Goal: Task Accomplishment & Management: Complete application form

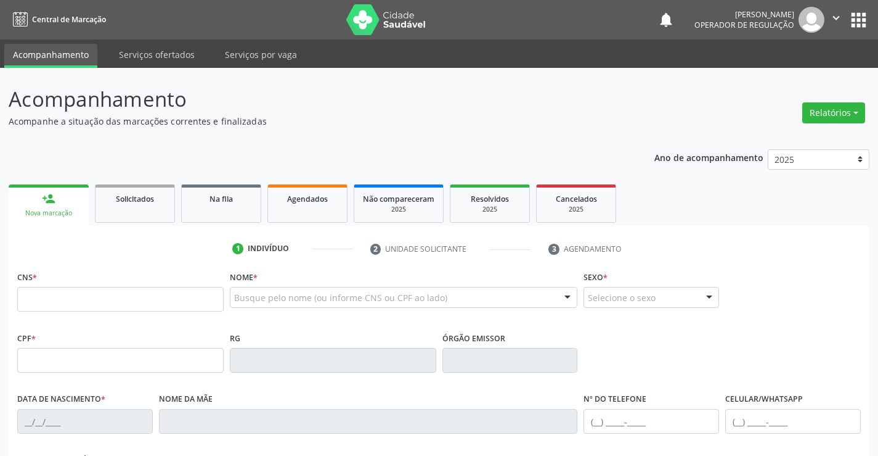
click at [83, 306] on input "text" at bounding box center [120, 299] width 206 height 25
click at [325, 205] on link "Agendados" at bounding box center [308, 203] width 80 height 38
select select "8"
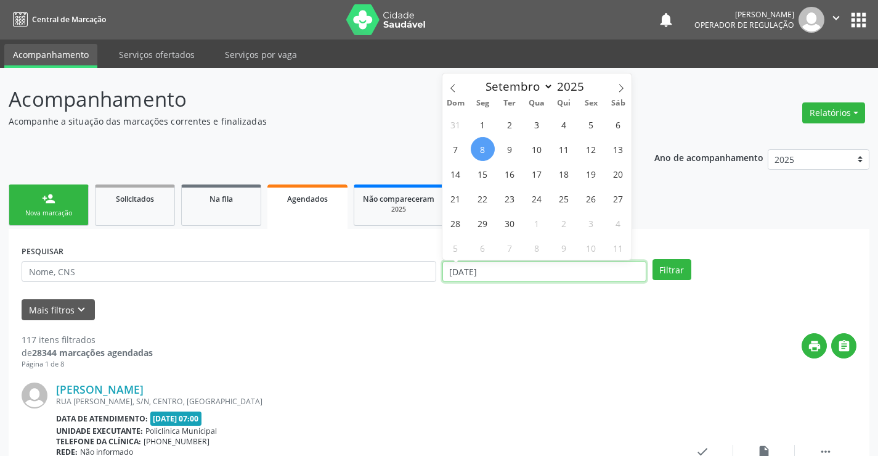
click at [499, 267] on input "08[DATE]" at bounding box center [545, 271] width 204 height 21
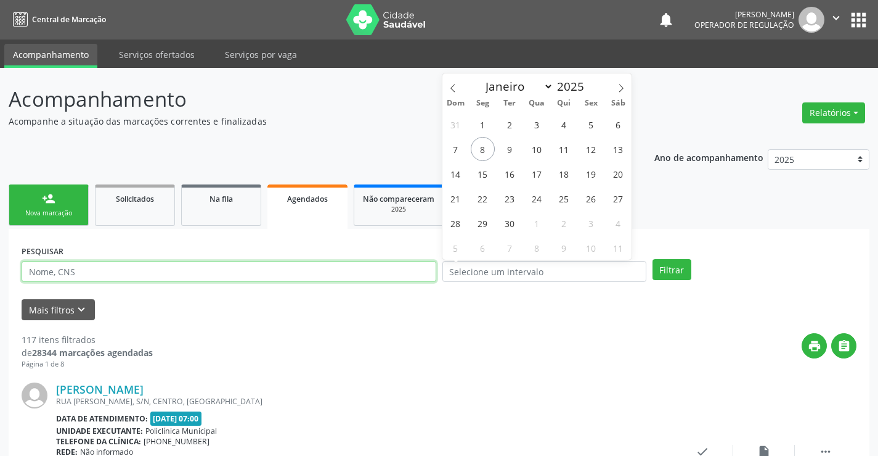
click at [374, 268] on input "text" at bounding box center [229, 271] width 415 height 21
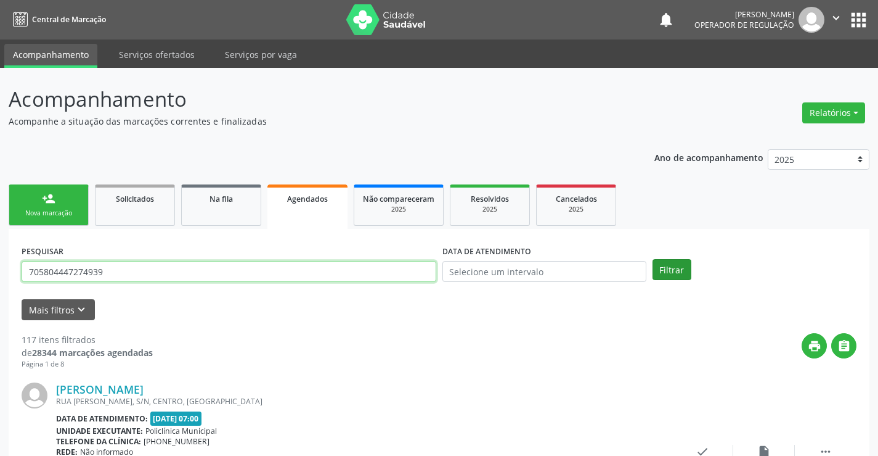
type input "705804447274939"
click at [677, 273] on button "Filtrar" at bounding box center [672, 269] width 39 height 21
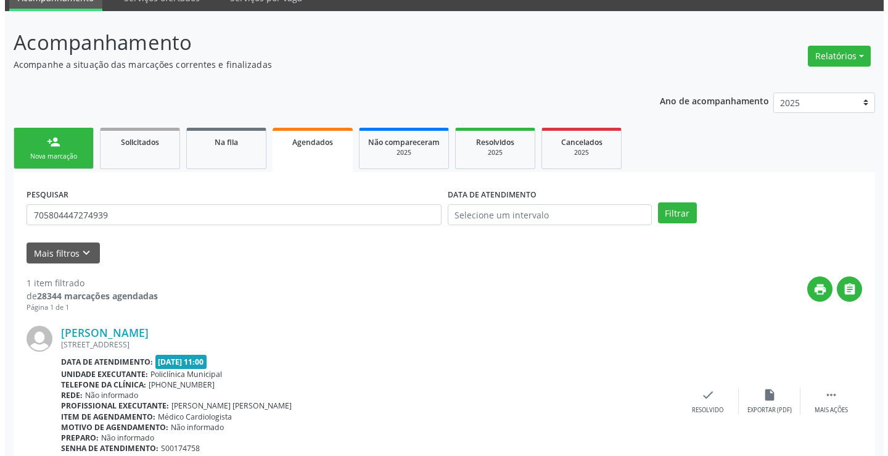
scroll to position [112, 0]
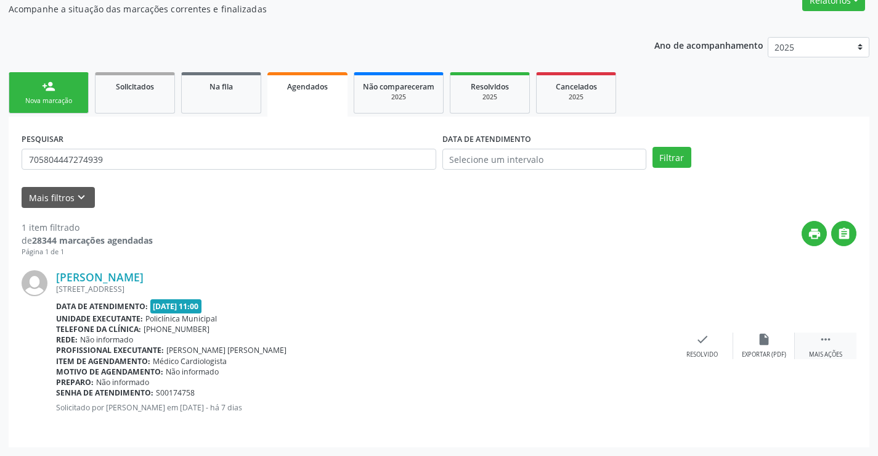
click at [824, 339] on icon "" at bounding box center [826, 339] width 14 height 14
click at [639, 338] on icon "cancel" at bounding box center [641, 339] width 14 height 14
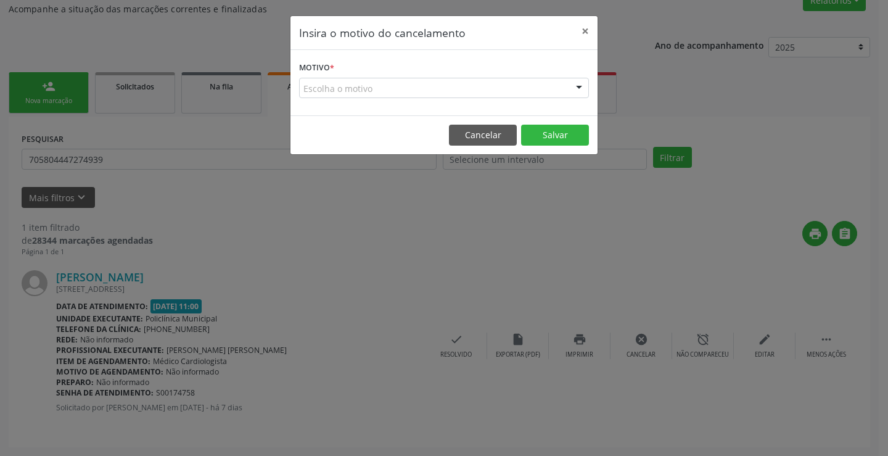
click at [578, 83] on div at bounding box center [579, 88] width 18 height 21
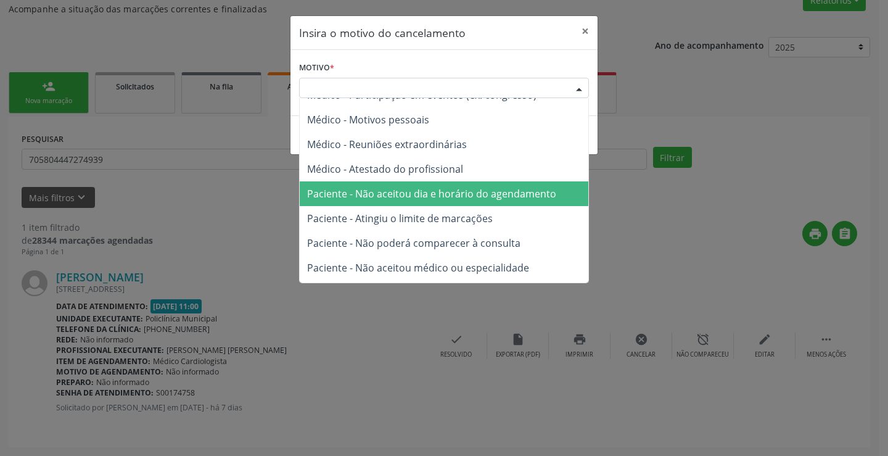
scroll to position [62, 0]
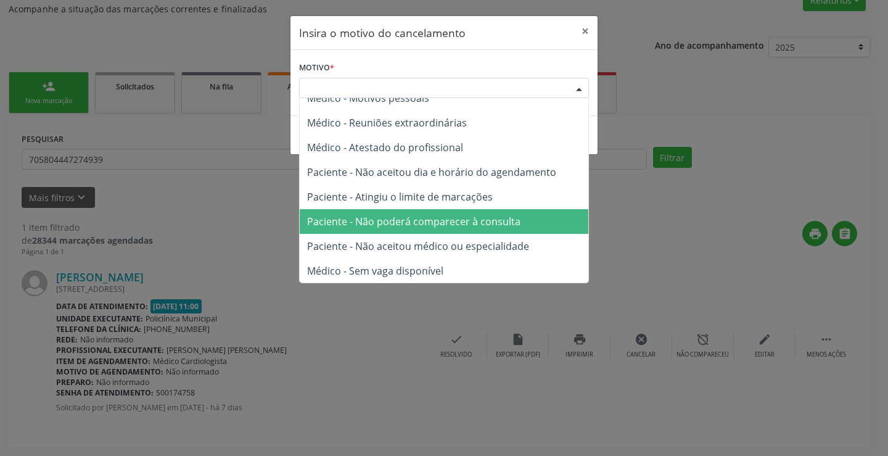
click at [457, 226] on span "Paciente - Não poderá comparecer à consulta" at bounding box center [413, 222] width 213 height 14
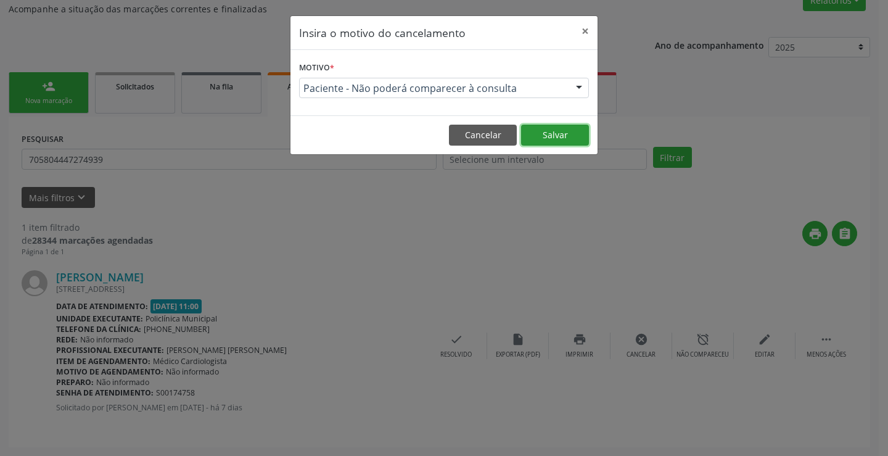
click at [560, 131] on button "Salvar" at bounding box center [555, 135] width 68 height 21
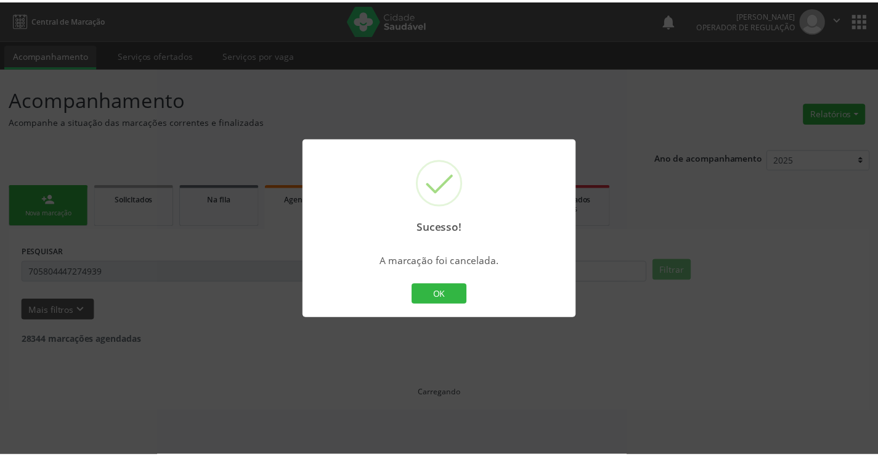
scroll to position [0, 0]
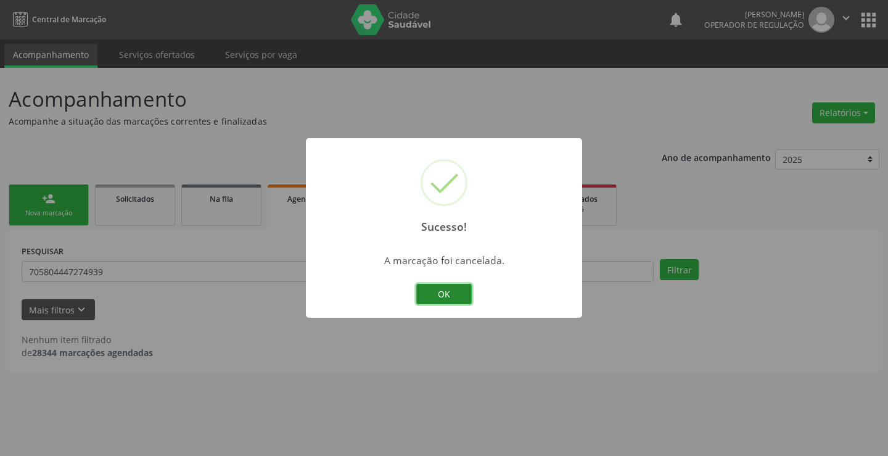
click at [441, 297] on button "OK" at bounding box center [443, 294] width 55 height 21
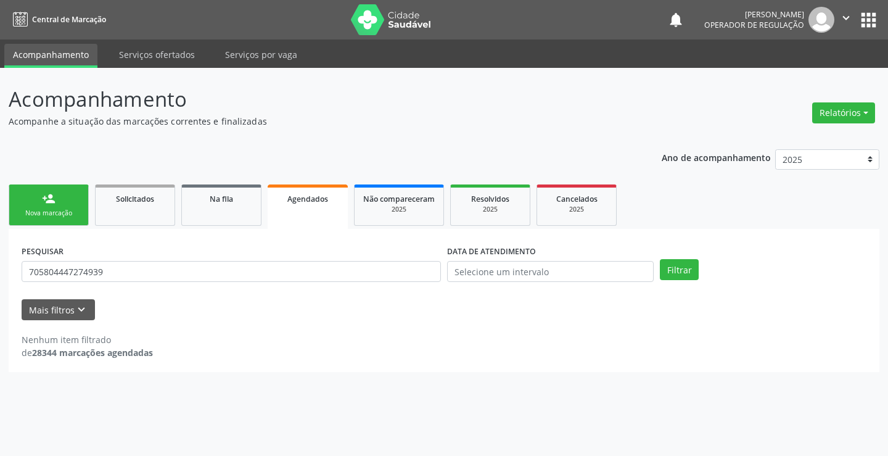
click at [72, 217] on div "Nova marcação" at bounding box center [49, 212] width 62 height 9
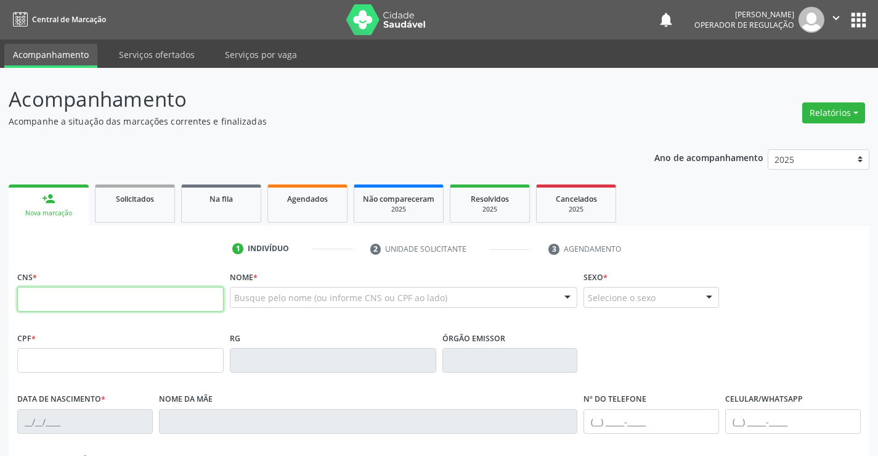
click at [113, 302] on input "text" at bounding box center [120, 299] width 206 height 25
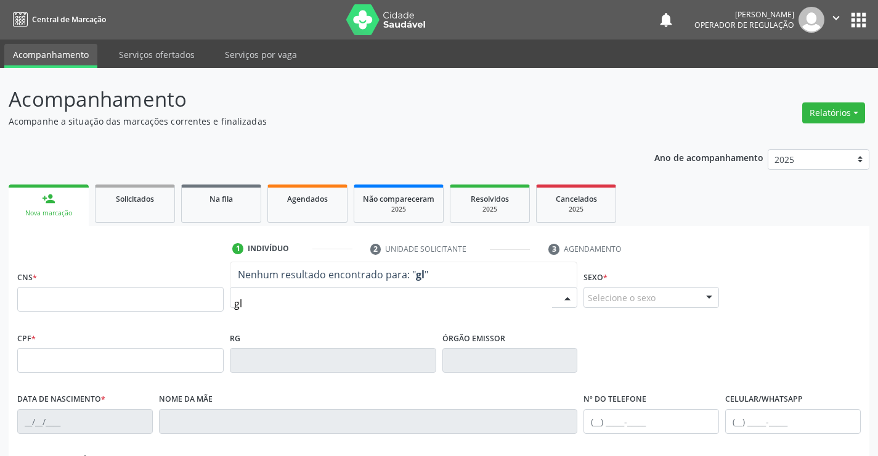
type input "g"
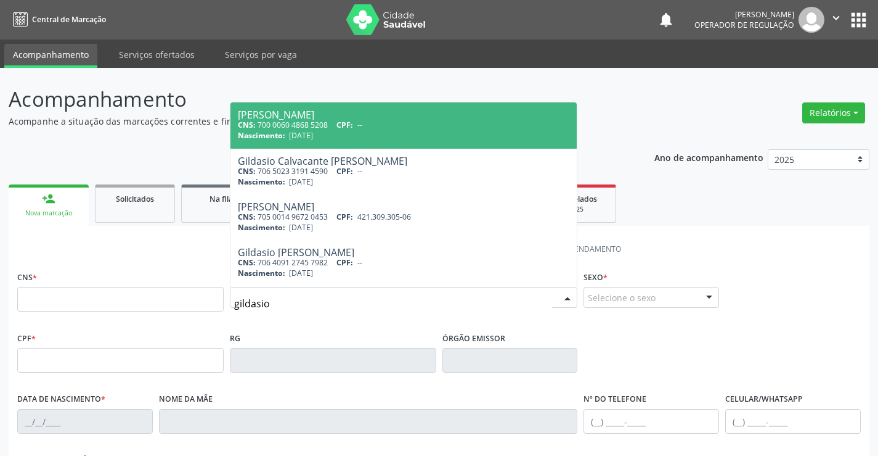
type input "gildasio"
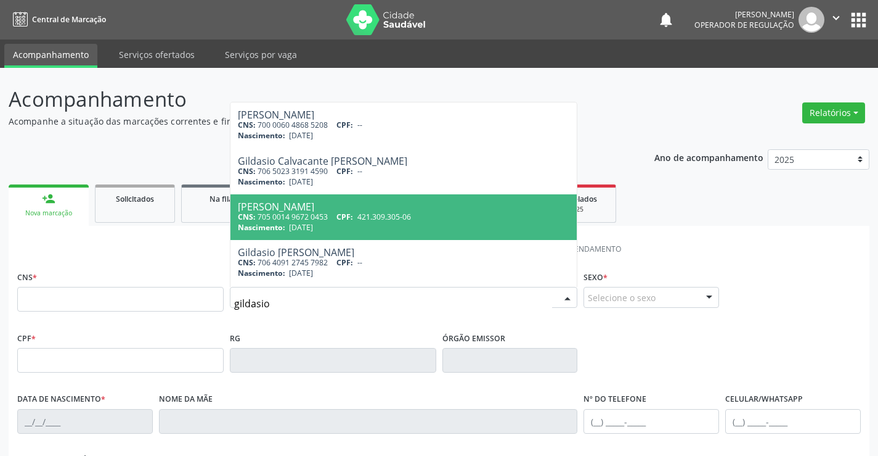
click at [343, 209] on div "[PERSON_NAME]" at bounding box center [404, 207] width 332 height 10
type input "705 0014 9672 0453"
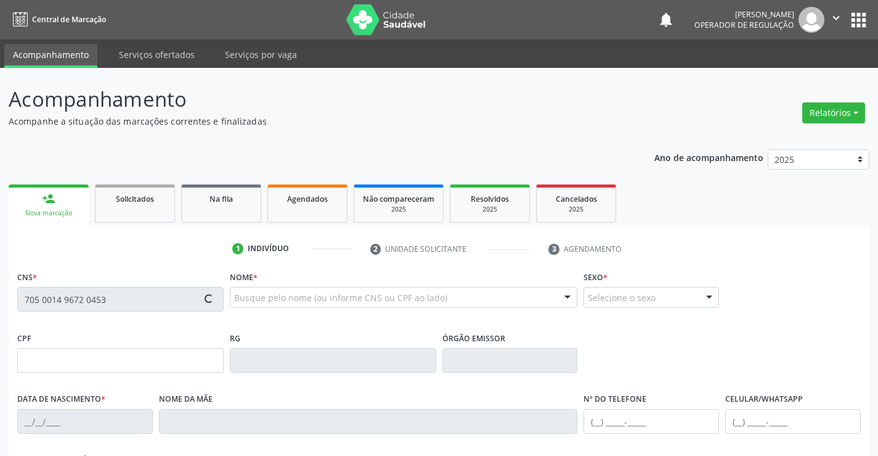
type input "421.309.305-06"
type input "0383571510"
type input "04[DATE]"
type input "[PHONE_NUMBER]"
type input "SN"
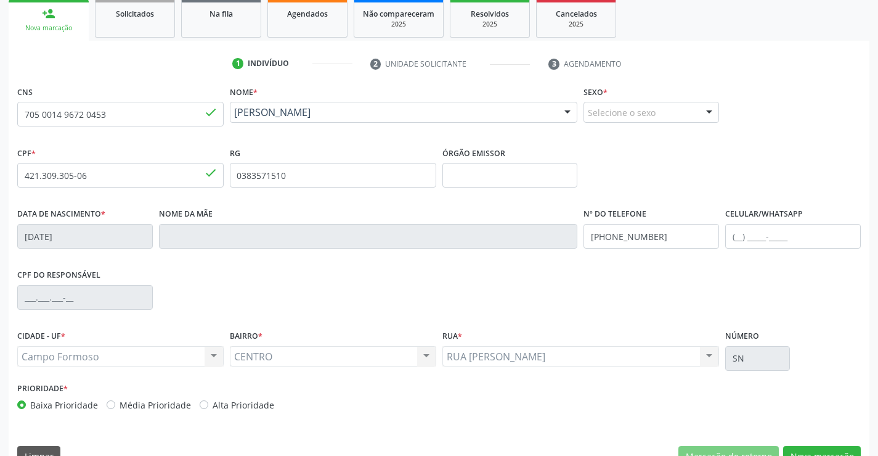
scroll to position [213, 0]
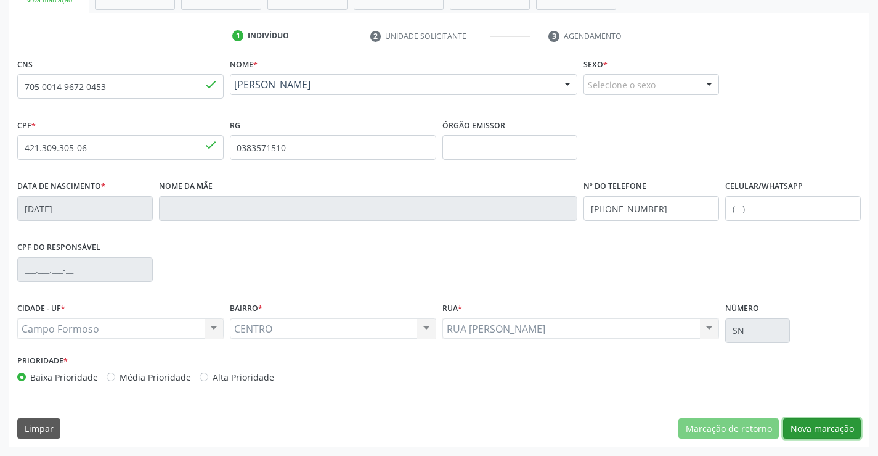
click at [796, 425] on button "Nova marcação" at bounding box center [822, 428] width 78 height 21
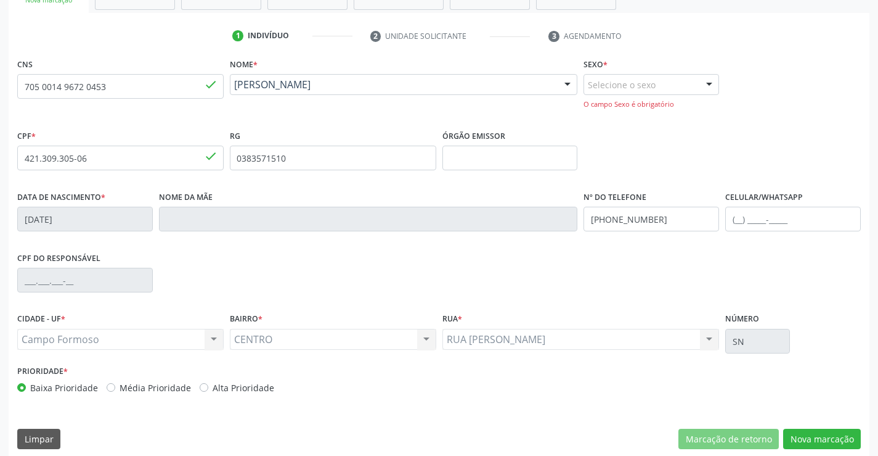
click at [697, 78] on div "Selecione o sexo" at bounding box center [652, 84] width 136 height 21
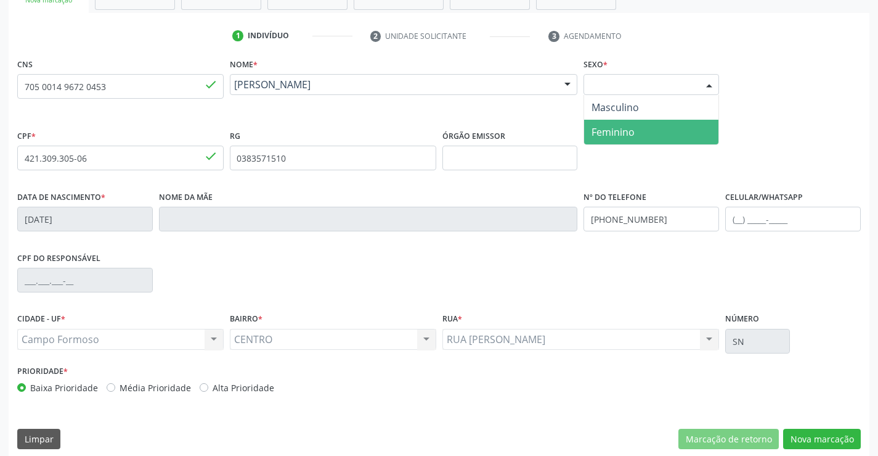
click at [632, 131] on span "Feminino" at bounding box center [613, 132] width 43 height 14
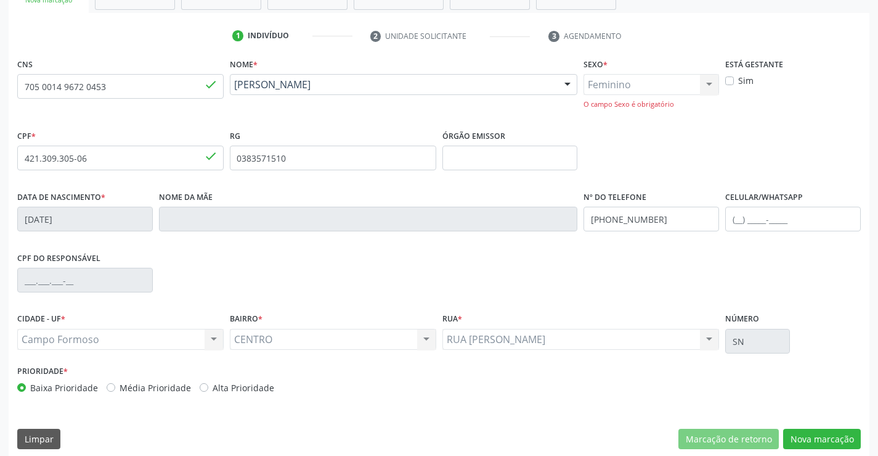
click at [660, 82] on div "Feminino Masculino Feminino Nenhum resultado encontrado para: " " Não há nenhum…" at bounding box center [652, 91] width 136 height 35
click at [710, 81] on div "Feminino Masculino Feminino Nenhum resultado encontrado para: " " Não há nenhum…" at bounding box center [652, 91] width 136 height 35
click at [709, 82] on div "Feminino Masculino Feminino Nenhum resultado encontrado para: " " Não há nenhum…" at bounding box center [652, 91] width 136 height 35
click at [673, 78] on div "Feminino Masculino Feminino Nenhum resultado encontrado para: " " Não há nenhum…" at bounding box center [652, 91] width 136 height 35
click at [703, 80] on div "Feminino Masculino Feminino Nenhum resultado encontrado para: " " Não há nenhum…" at bounding box center [652, 91] width 136 height 35
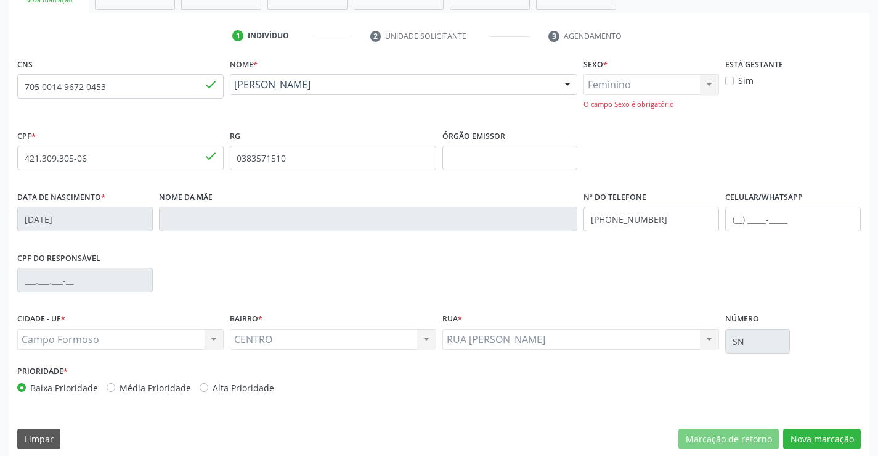
click at [706, 81] on div "Feminino Masculino Feminino Nenhum resultado encontrado para: " " Não há nenhum…" at bounding box center [652, 91] width 136 height 35
click at [712, 82] on div "Feminino Masculino Feminino Nenhum resultado encontrado para: " " Não há nenhum…" at bounding box center [652, 91] width 136 height 35
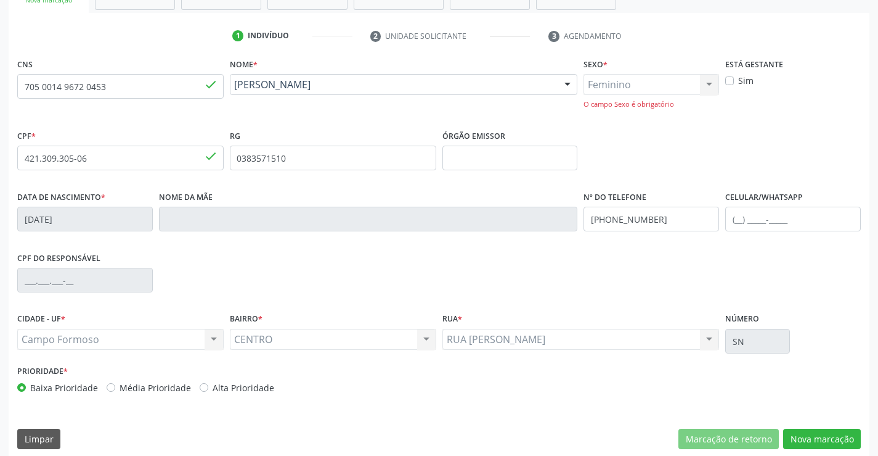
click at [676, 82] on div "Feminino Masculino Feminino Nenhum resultado encontrado para: " " Não há nenhum…" at bounding box center [652, 91] width 136 height 35
click at [710, 81] on div "Feminino Masculino Feminino Nenhum resultado encontrado para: " " Não há nenhum…" at bounding box center [652, 91] width 136 height 35
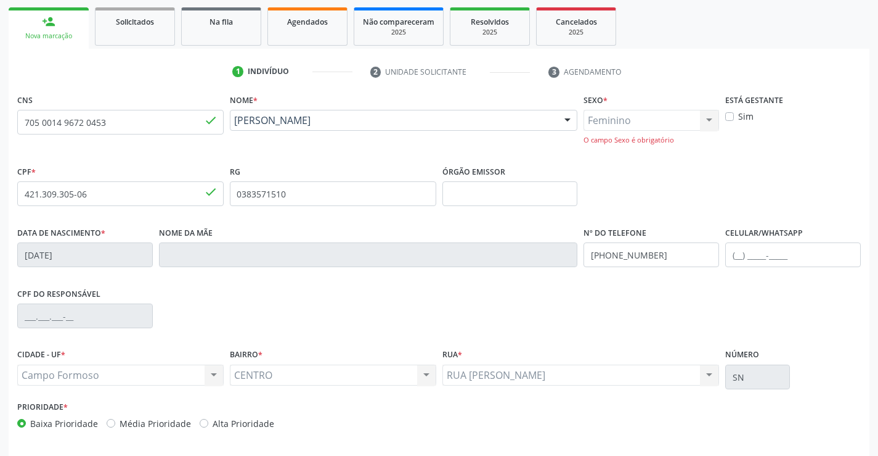
scroll to position [100, 0]
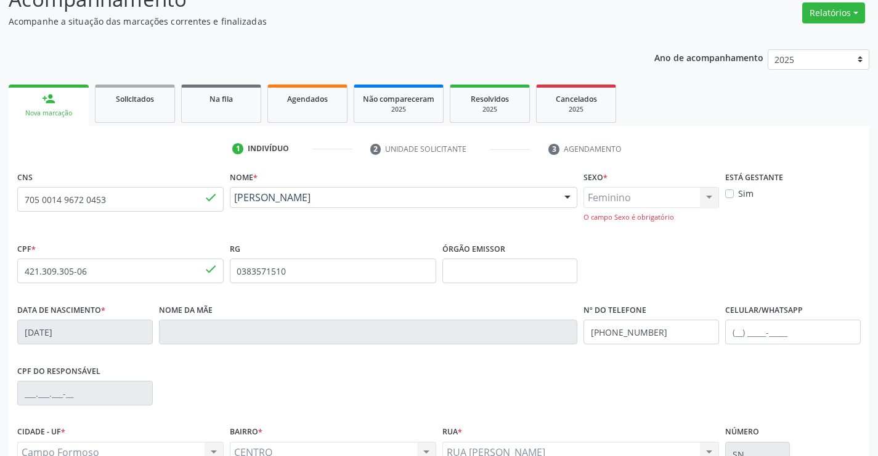
click at [701, 195] on div "Feminino Masculino Feminino Nenhum resultado encontrado para: " " Não há nenhum…" at bounding box center [652, 204] width 136 height 35
drag, startPoint x: 706, startPoint y: 194, endPoint x: 692, endPoint y: 221, distance: 30.3
click at [706, 197] on div "Feminino Masculino Feminino Nenhum resultado encontrado para: " " Não há nenhum…" at bounding box center [652, 204] width 136 height 35
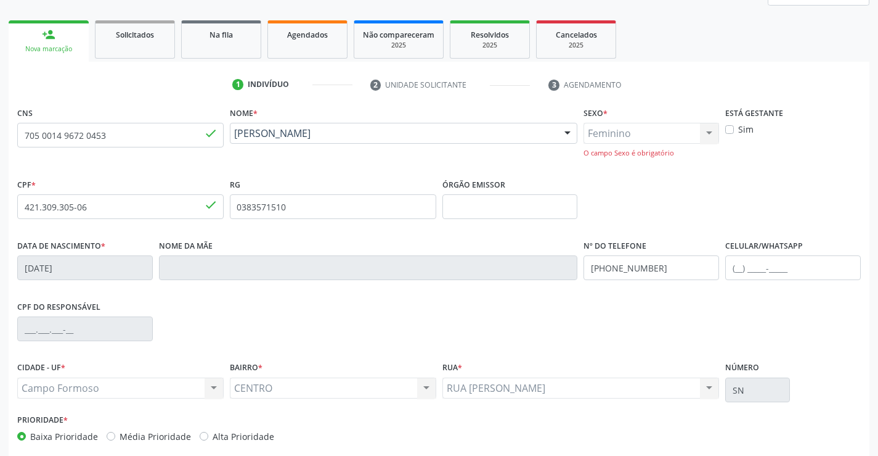
scroll to position [223, 0]
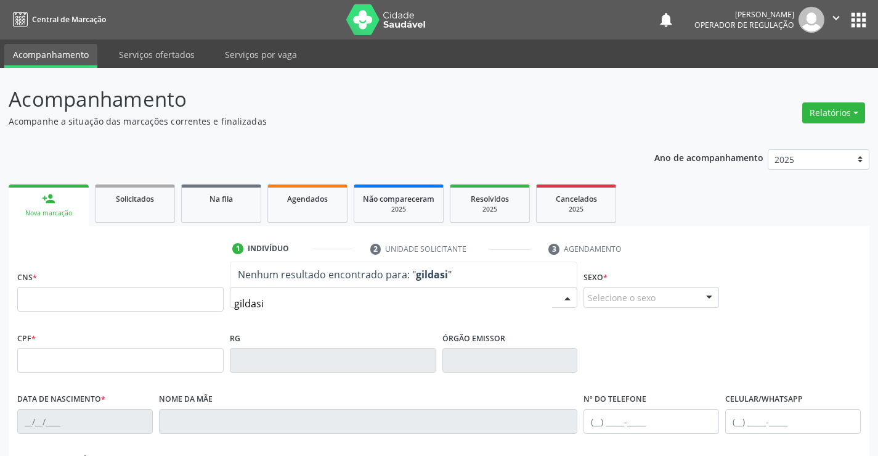
type input "gildasio"
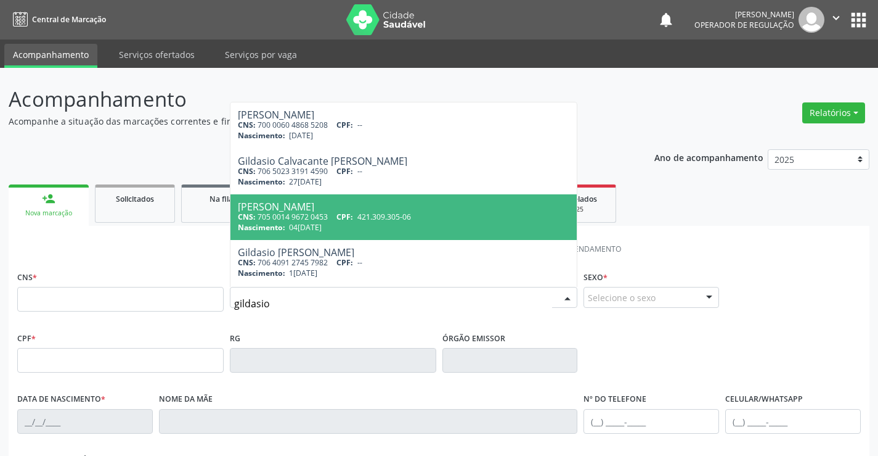
drag, startPoint x: 302, startPoint y: 205, endPoint x: 323, endPoint y: 221, distance: 26.8
click at [319, 220] on span "[PERSON_NAME] da Costa CNS: 705 0014 9672 0453 CPF: 421.309.305-06 Nascimento: …" at bounding box center [404, 217] width 347 height 46
type input "705 0014 9672 0453"
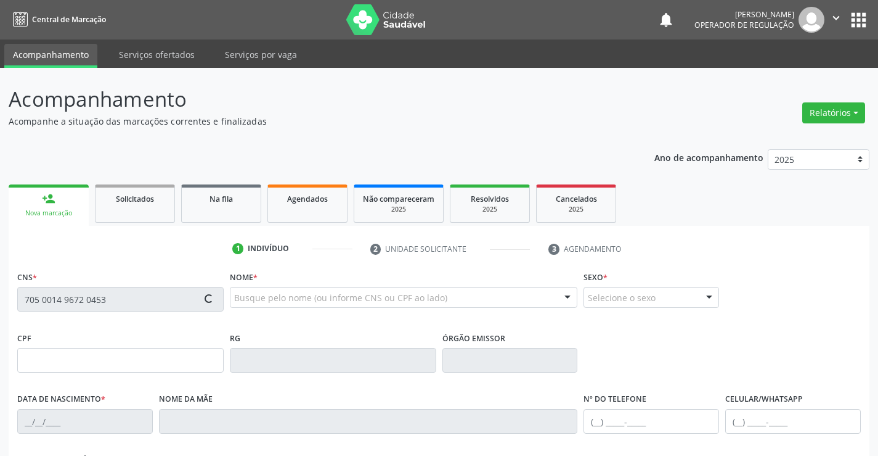
type input "421.309.305-06"
type input "0383571510"
type input "04[DATE]"
type input "[PHONE_NUMBER]"
type input "SN"
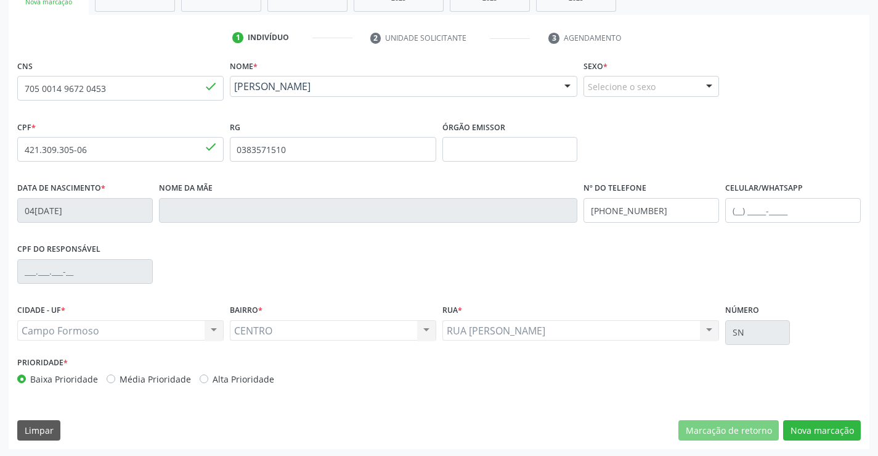
scroll to position [213, 0]
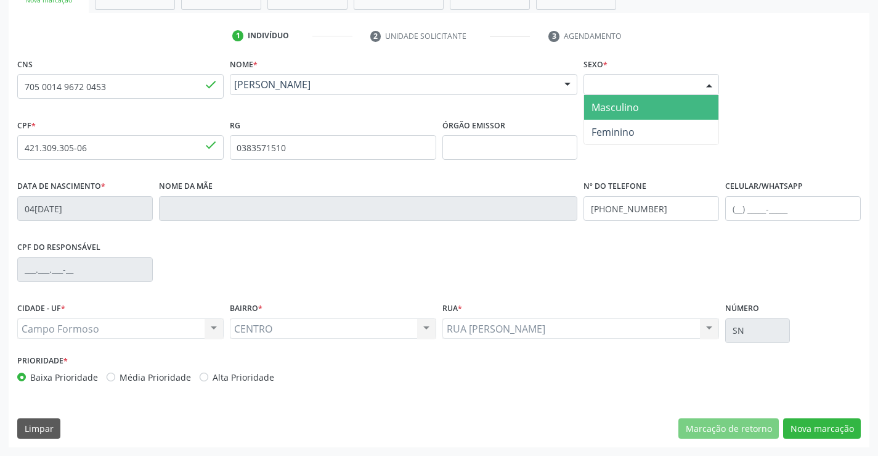
click at [711, 80] on div at bounding box center [709, 85] width 18 height 21
click at [648, 102] on span "Masculino" at bounding box center [651, 107] width 134 height 25
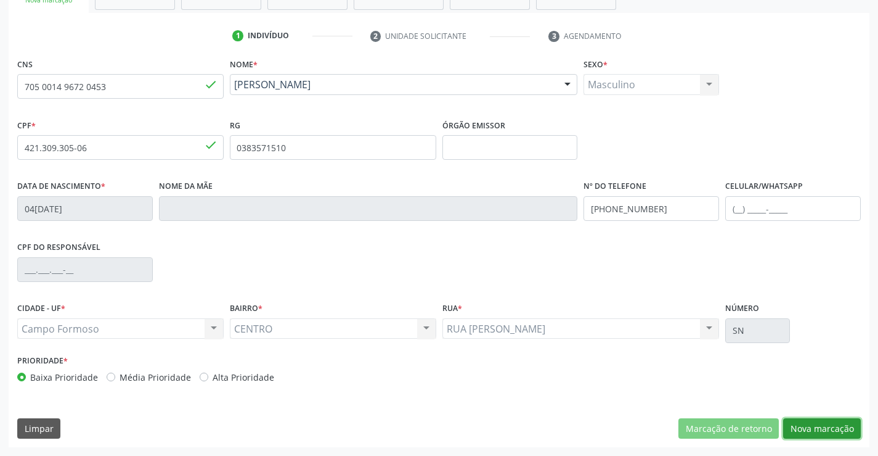
click at [849, 425] on button "Nova marcação" at bounding box center [822, 428] width 78 height 21
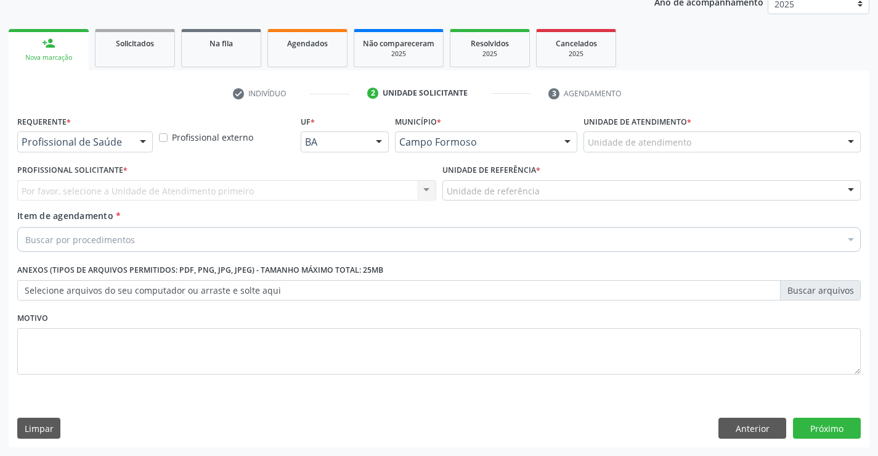
scroll to position [155, 0]
click at [140, 139] on div at bounding box center [143, 142] width 18 height 21
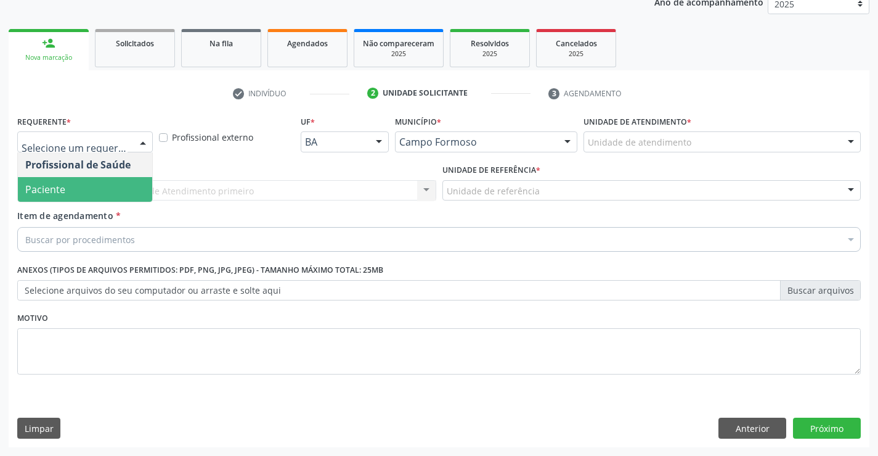
click at [107, 186] on span "Paciente" at bounding box center [85, 189] width 134 height 25
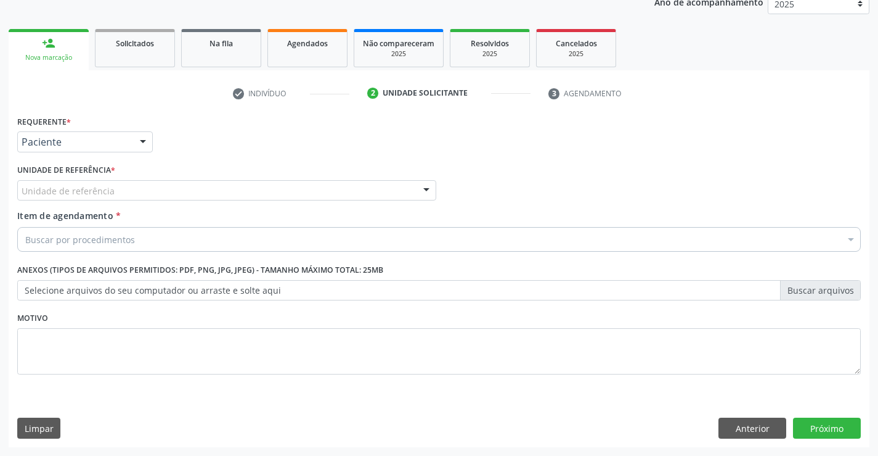
click at [177, 187] on div "Unidade de referência" at bounding box center [226, 190] width 419 height 21
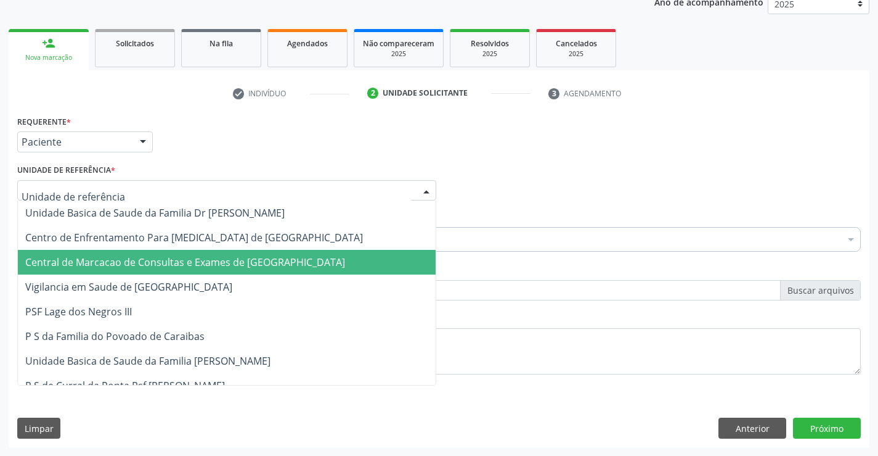
click at [193, 253] on span "Central de Marcacao de Consultas e Exames de [GEOGRAPHIC_DATA]" at bounding box center [227, 262] width 418 height 25
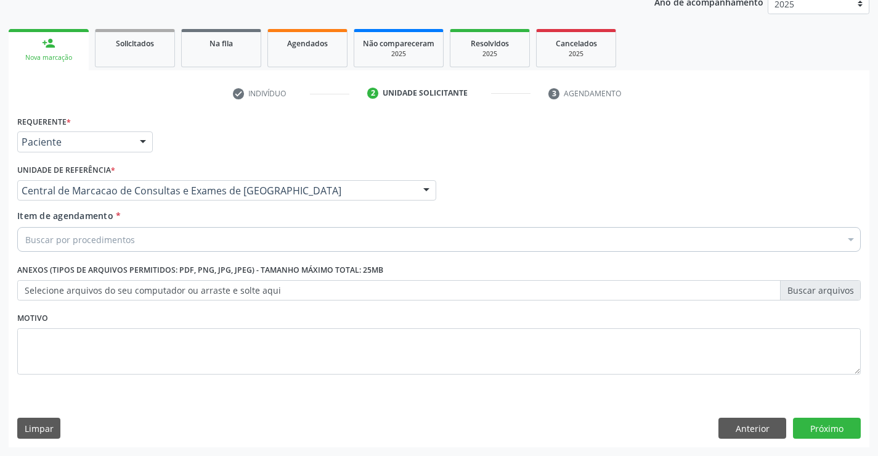
click at [216, 236] on div "Buscar por procedimentos" at bounding box center [439, 239] width 844 height 25
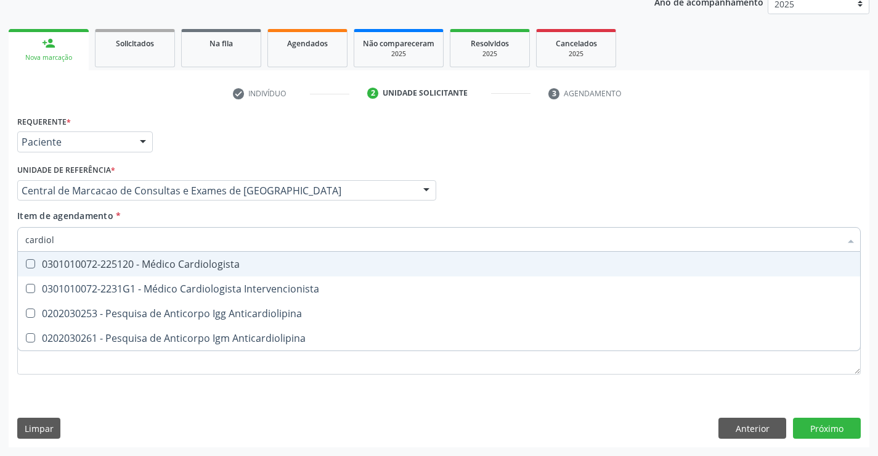
type input "cardiolo"
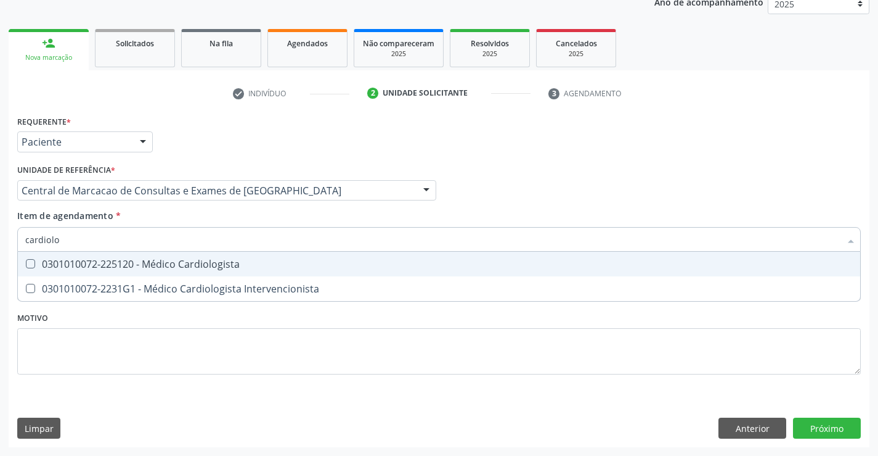
click at [210, 260] on div "0301010072-225120 - Médico Cardiologista" at bounding box center [439, 264] width 828 height 10
checkbox Cardiologista "true"
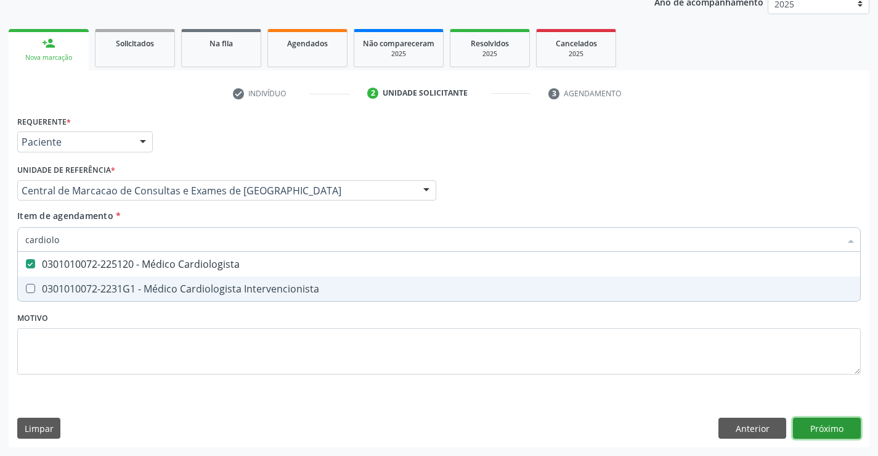
click at [822, 420] on div "Requerente * Paciente Profissional de Saúde Paciente Nenhum resultado encontrad…" at bounding box center [439, 279] width 861 height 335
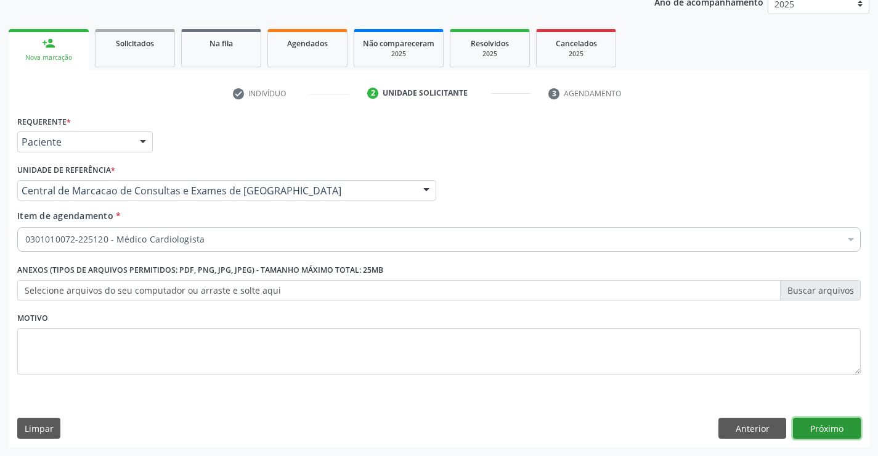
click at [833, 429] on button "Próximo" at bounding box center [827, 427] width 68 height 21
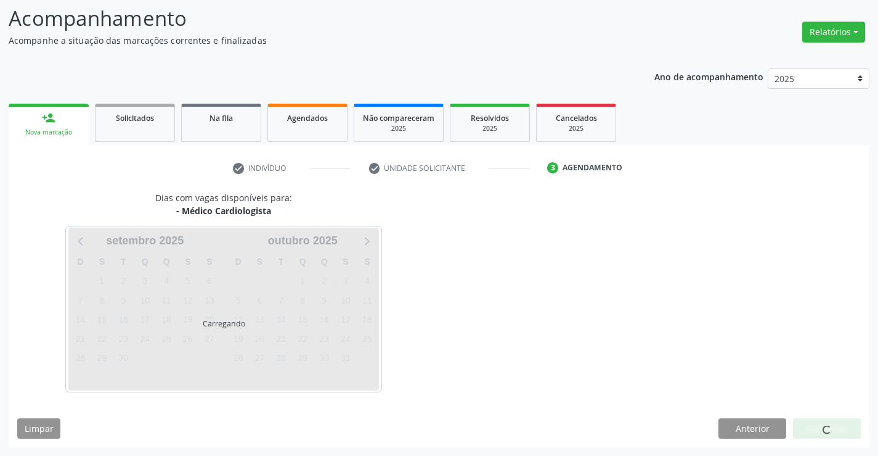
scroll to position [81, 0]
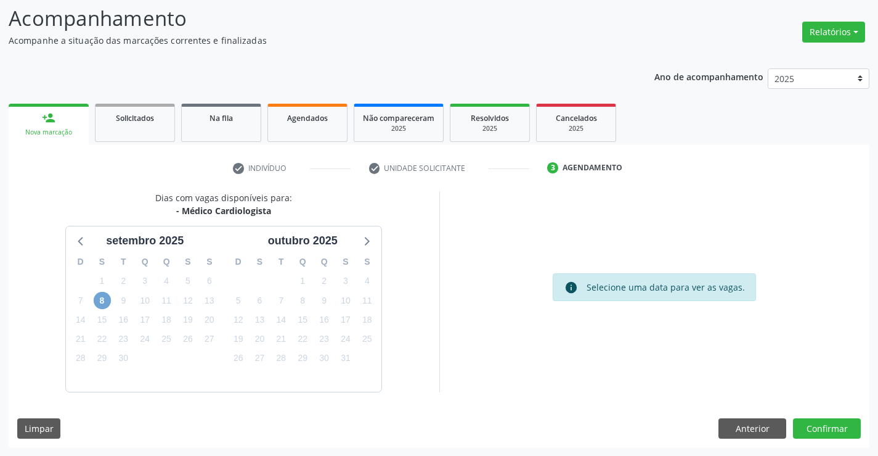
click at [107, 302] on span "8" at bounding box center [102, 300] width 17 height 17
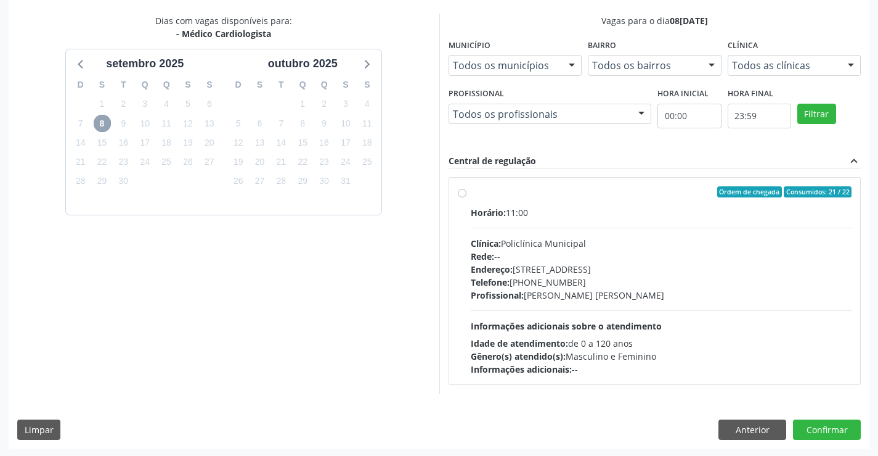
scroll to position [259, 0]
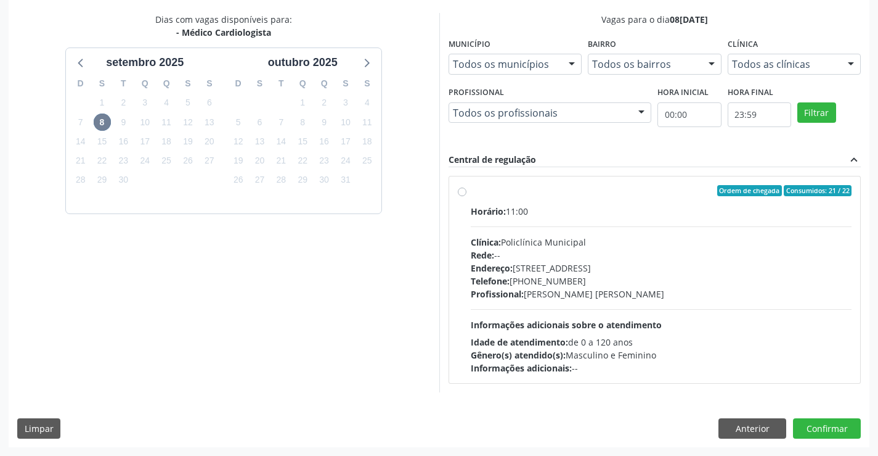
click at [564, 290] on div "Profissional: [PERSON_NAME]" at bounding box center [662, 293] width 382 height 13
click at [467, 196] on input "Ordem de chegada Consumidos: 21 / 22 Horário: 11:00 Clínica: Policlínica Munici…" at bounding box center [462, 190] width 9 height 11
radio input "true"
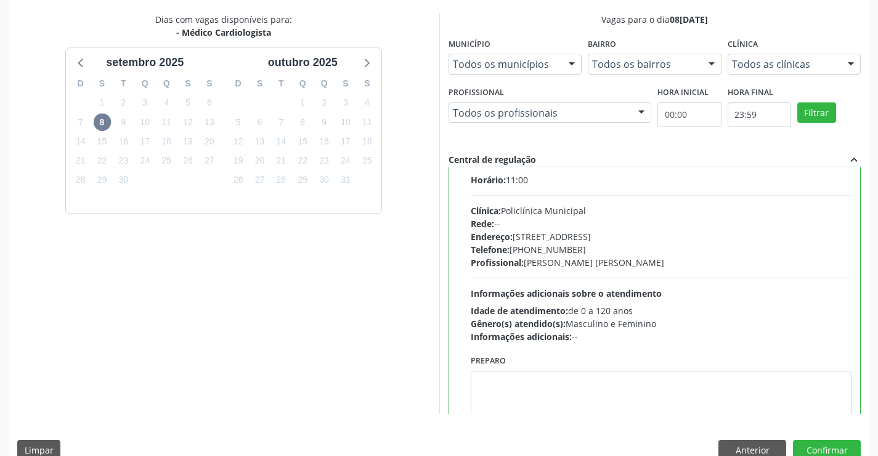
scroll to position [61, 0]
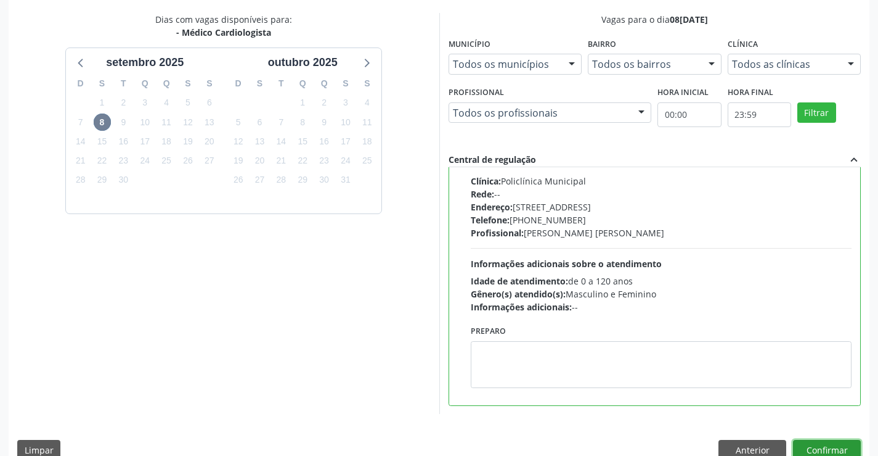
click at [835, 440] on button "Confirmar" at bounding box center [827, 449] width 68 height 21
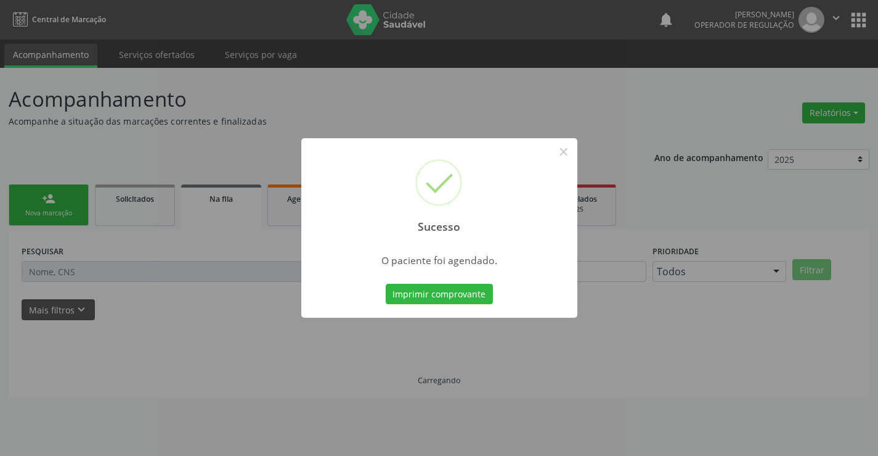
scroll to position [0, 0]
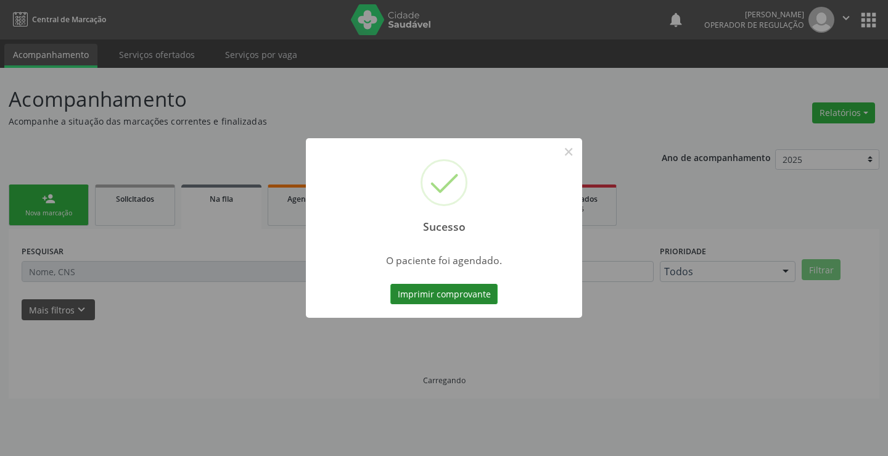
click at [451, 289] on button "Imprimir comprovante" at bounding box center [443, 294] width 107 height 21
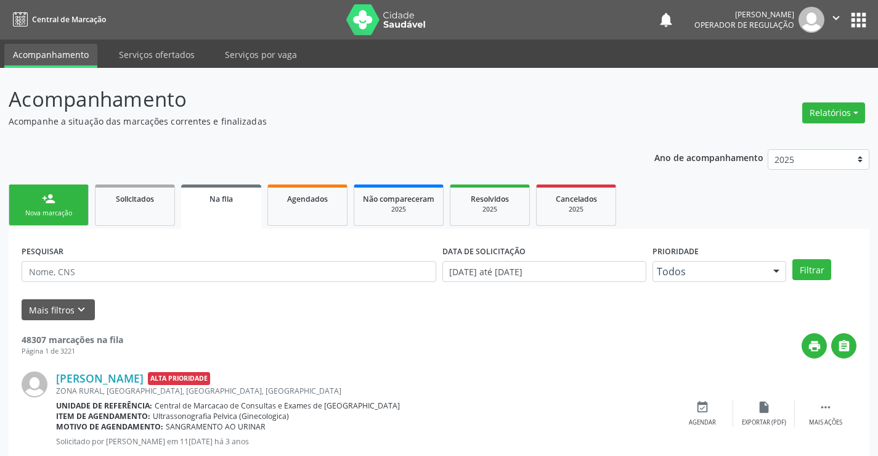
click at [39, 208] on div "Nova marcação" at bounding box center [49, 212] width 62 height 9
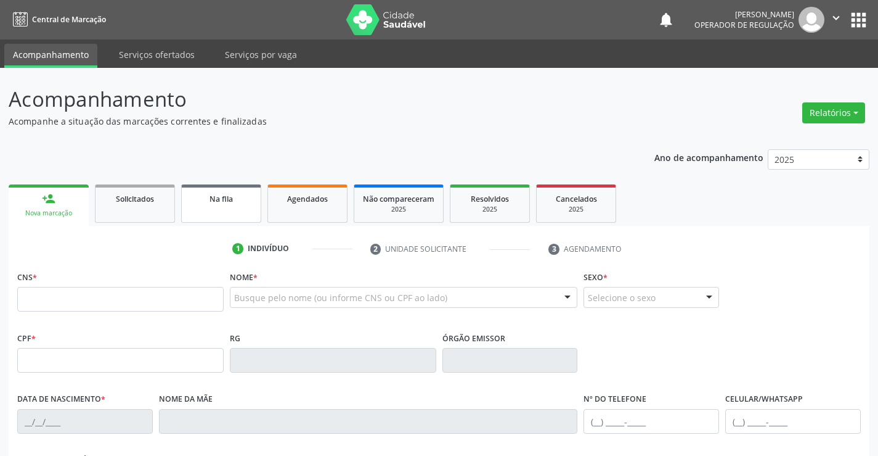
click at [217, 202] on span "Na fila" at bounding box center [221, 199] width 23 height 10
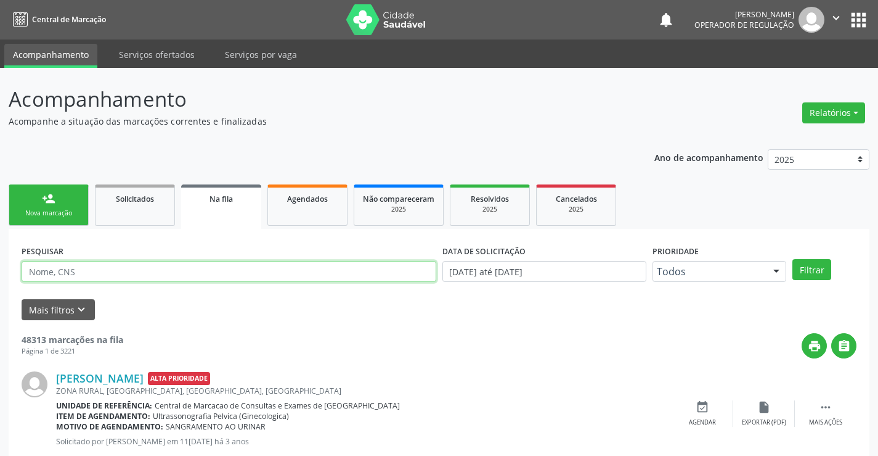
click at [107, 271] on input "text" at bounding box center [229, 271] width 415 height 21
type input "702800659140763"
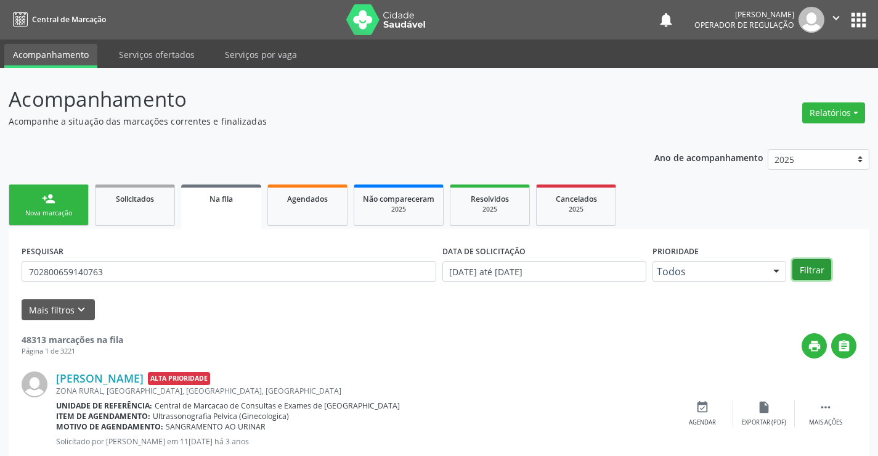
click at [816, 267] on button "Filtrar" at bounding box center [812, 269] width 39 height 21
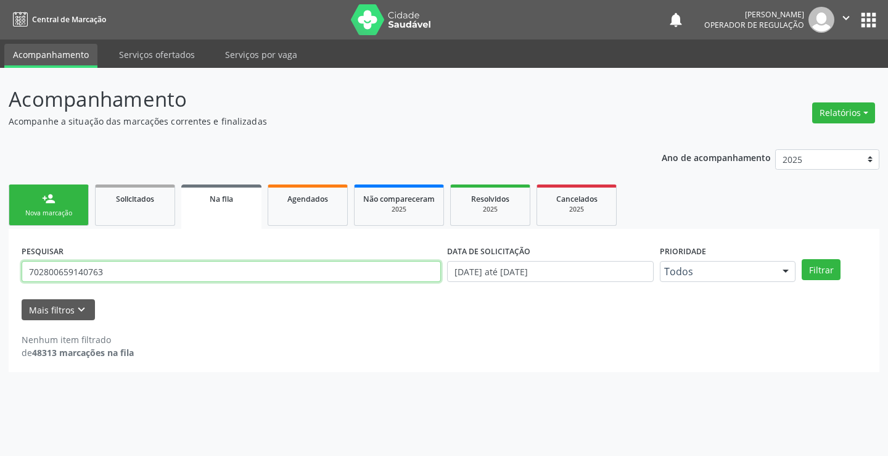
click at [137, 263] on input "702800659140763" at bounding box center [231, 271] width 419 height 21
click at [819, 272] on button "Filtrar" at bounding box center [820, 269] width 39 height 21
click at [173, 273] on input "702806659140763" at bounding box center [231, 271] width 419 height 21
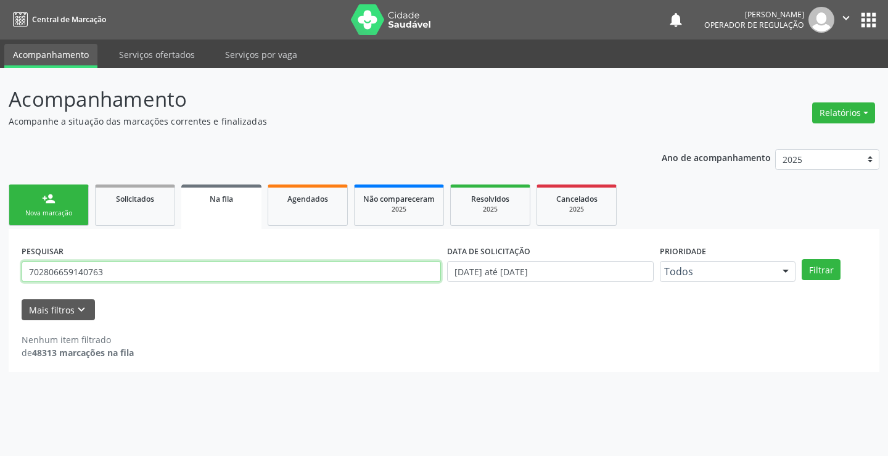
click at [173, 273] on input "702806659140763" at bounding box center [231, 271] width 419 height 21
type input "[PERSON_NAME]"
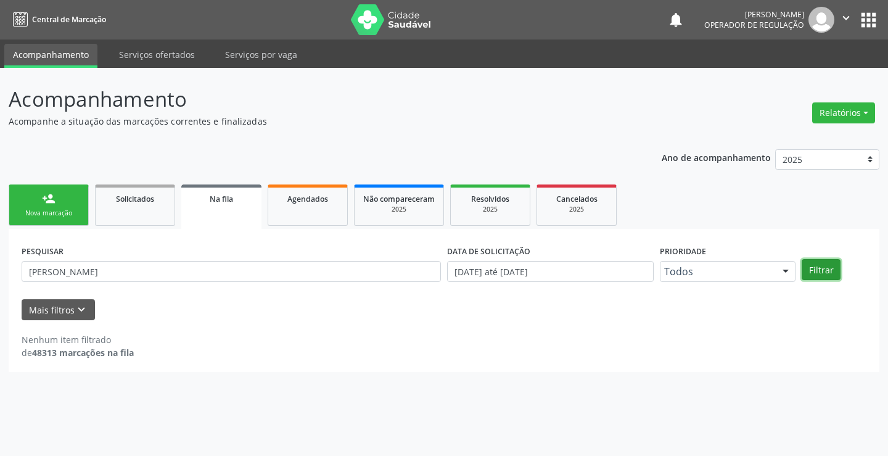
click at [824, 268] on button "Filtrar" at bounding box center [820, 269] width 39 height 21
click at [167, 271] on input "[PERSON_NAME]" at bounding box center [231, 271] width 419 height 21
click at [480, 199] on span "Resolvidos" at bounding box center [490, 199] width 38 height 10
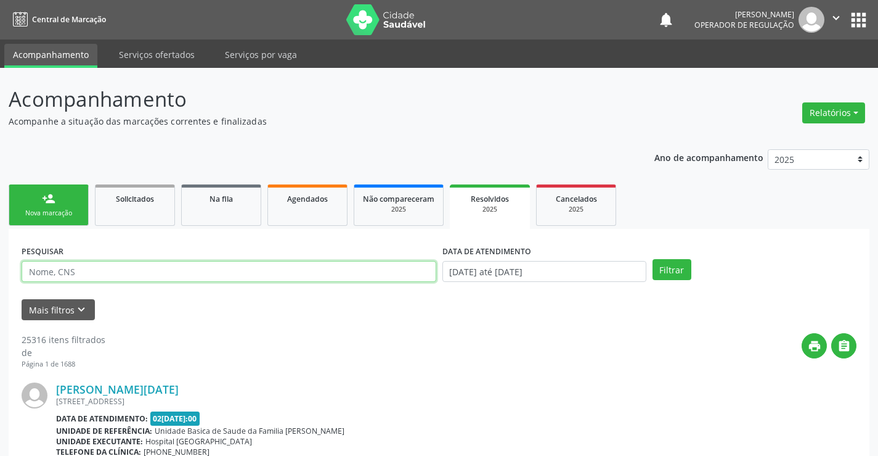
click at [233, 272] on input "text" at bounding box center [229, 271] width 415 height 21
paste input "[PERSON_NAME]"
type input "[PERSON_NAME]"
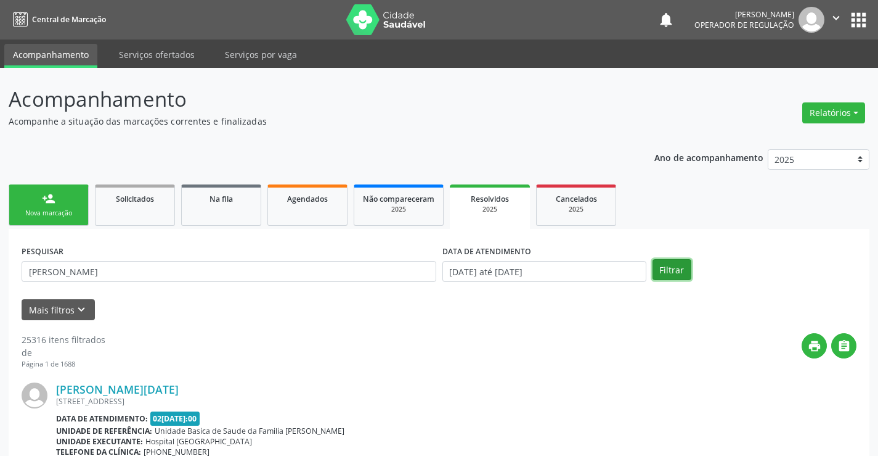
click at [674, 276] on button "Filtrar" at bounding box center [672, 269] width 39 height 21
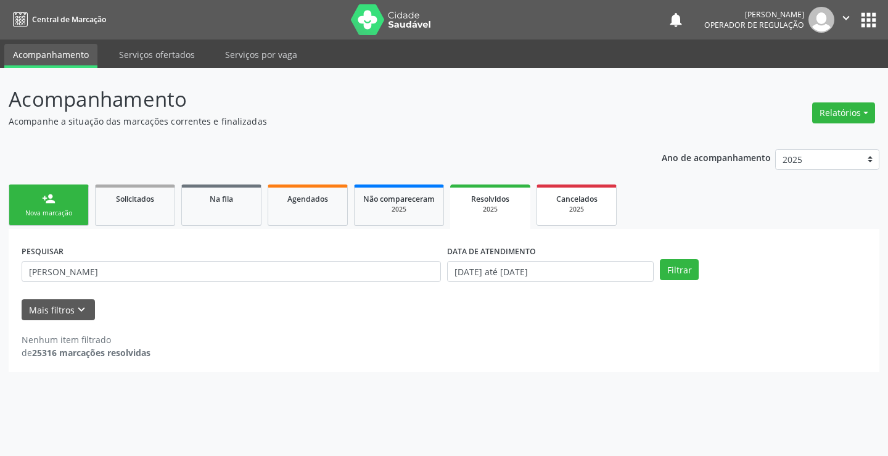
click at [564, 215] on link "Cancelados 2025" at bounding box center [576, 204] width 80 height 41
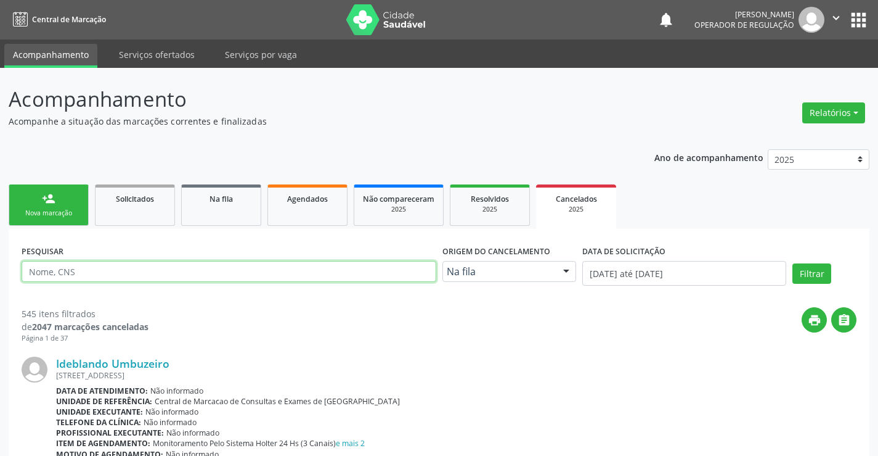
click at [182, 275] on input "text" at bounding box center [229, 271] width 415 height 21
paste input "[PERSON_NAME]"
type input "[PERSON_NAME]"
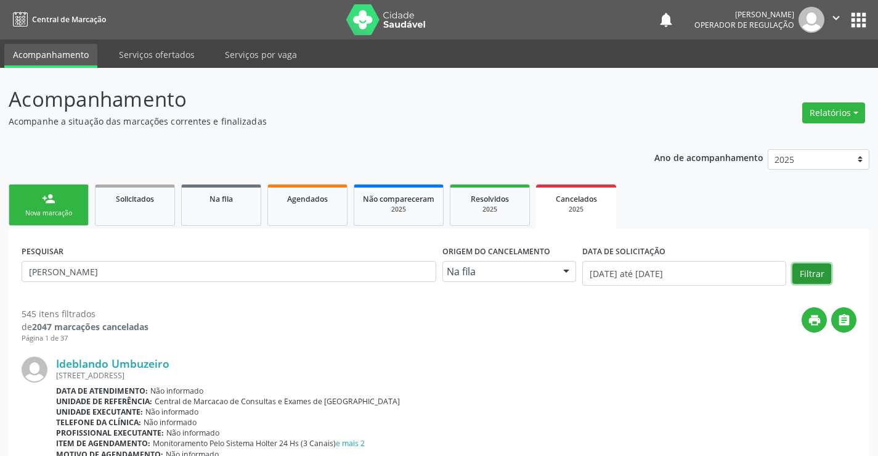
click at [822, 282] on button "Filtrar" at bounding box center [812, 273] width 39 height 21
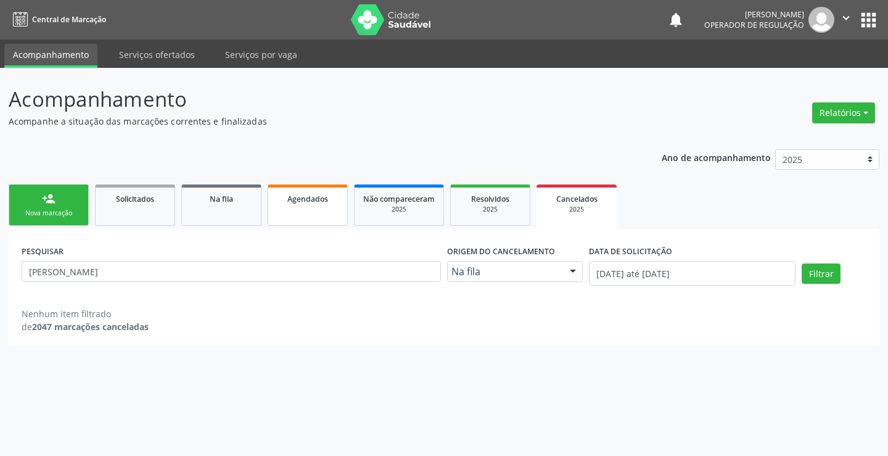
click at [297, 193] on div "Agendados" at bounding box center [308, 198] width 62 height 13
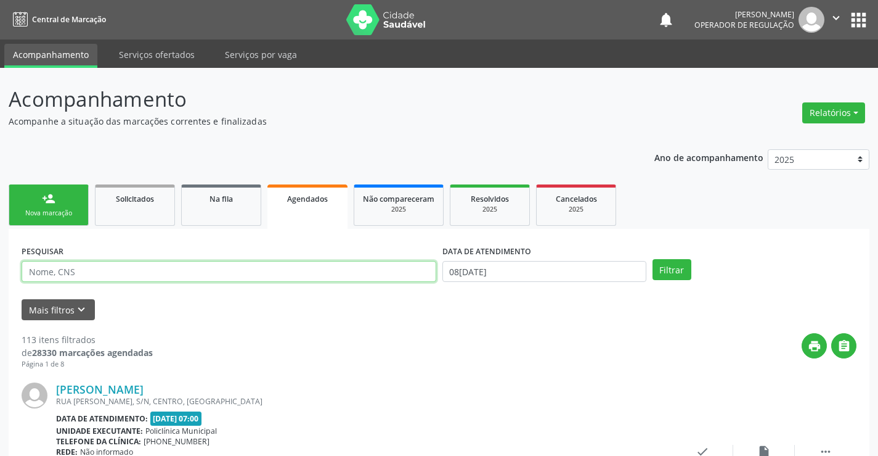
click at [216, 266] on input "text" at bounding box center [229, 271] width 415 height 21
paste input "[PERSON_NAME]"
type input "[PERSON_NAME]"
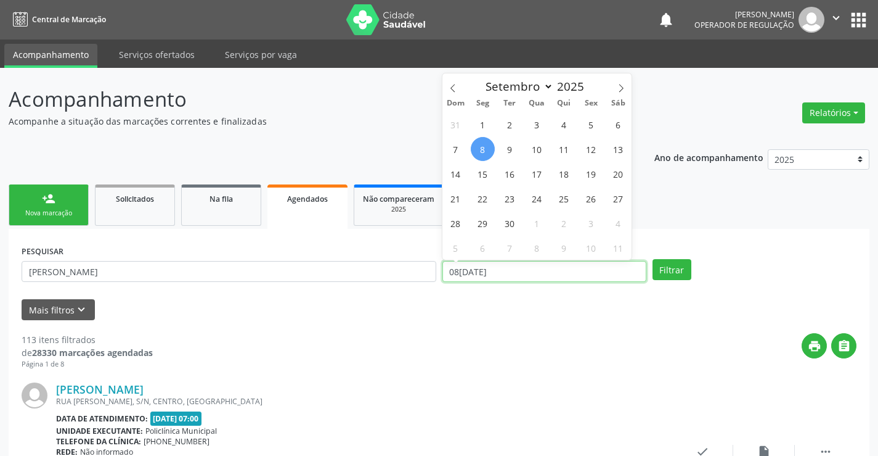
click at [591, 268] on input "08[DATE]" at bounding box center [545, 271] width 204 height 21
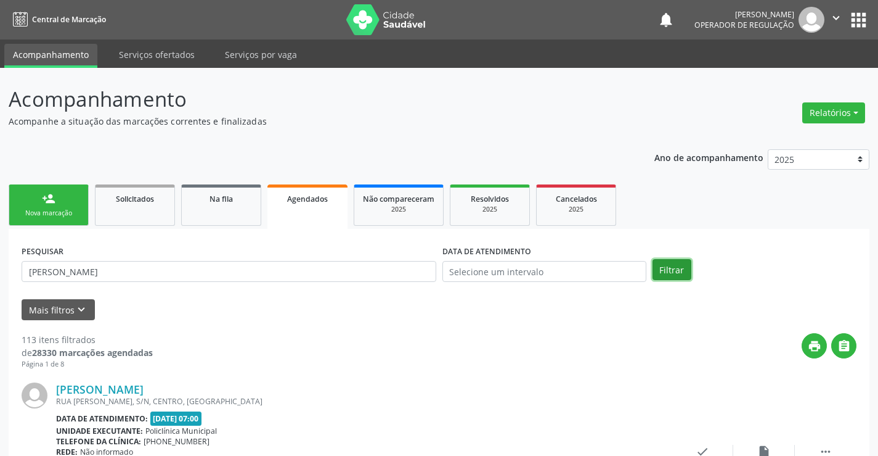
click at [673, 266] on button "Filtrar" at bounding box center [672, 269] width 39 height 21
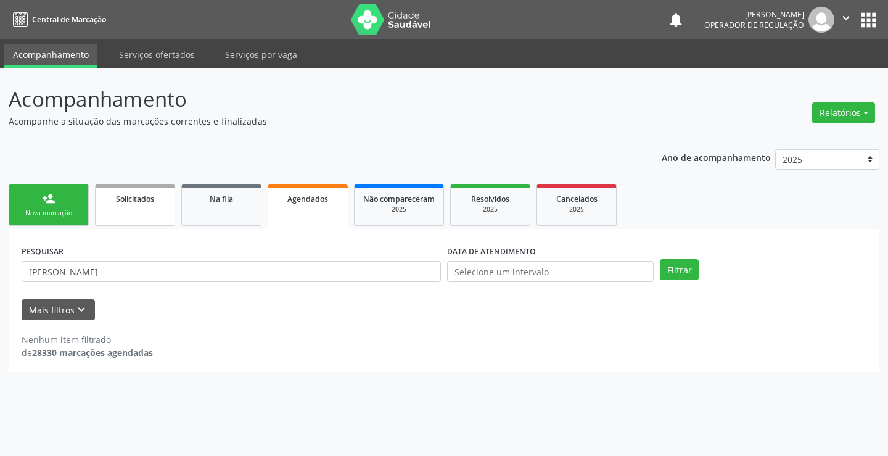
click at [160, 206] on link "Solicitados" at bounding box center [135, 204] width 80 height 41
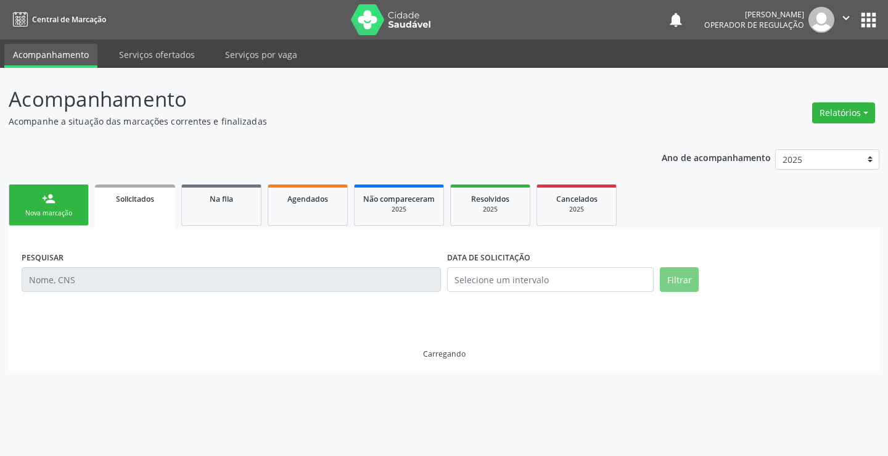
click at [158, 283] on input "text" at bounding box center [231, 279] width 419 height 25
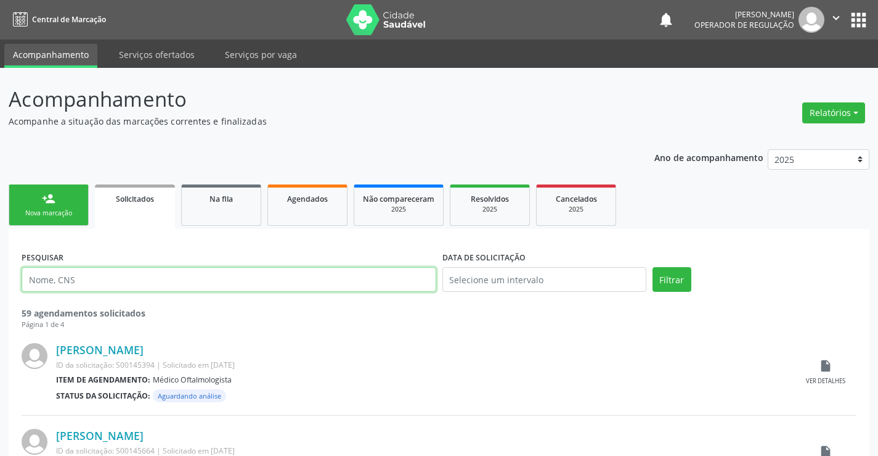
click at [118, 284] on input "text" at bounding box center [229, 279] width 415 height 25
paste input "[PERSON_NAME]"
type input "[PERSON_NAME]"
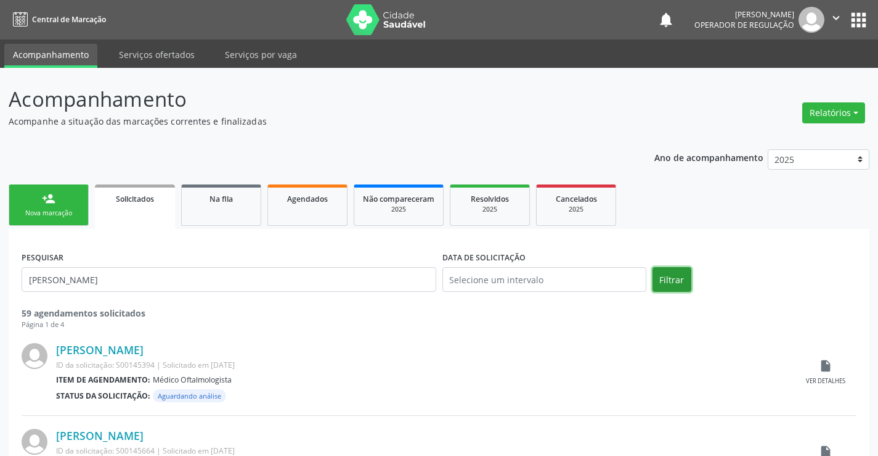
click at [656, 286] on button "Filtrar" at bounding box center [672, 279] width 39 height 25
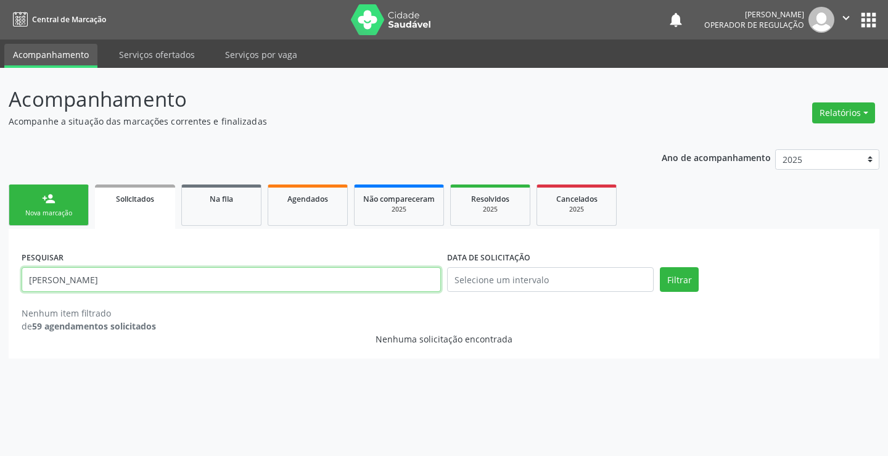
click at [153, 284] on input "[PERSON_NAME]" at bounding box center [231, 279] width 419 height 25
click at [154, 284] on input "[PERSON_NAME]" at bounding box center [231, 279] width 419 height 25
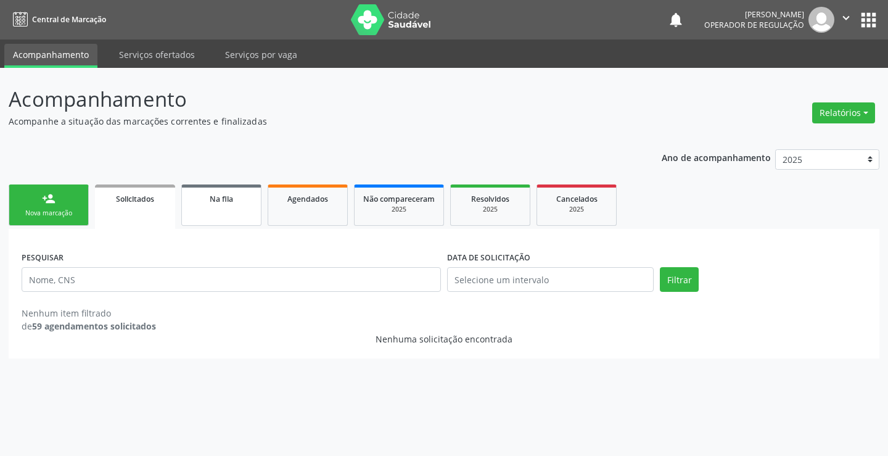
click at [194, 218] on link "Na fila" at bounding box center [221, 204] width 80 height 41
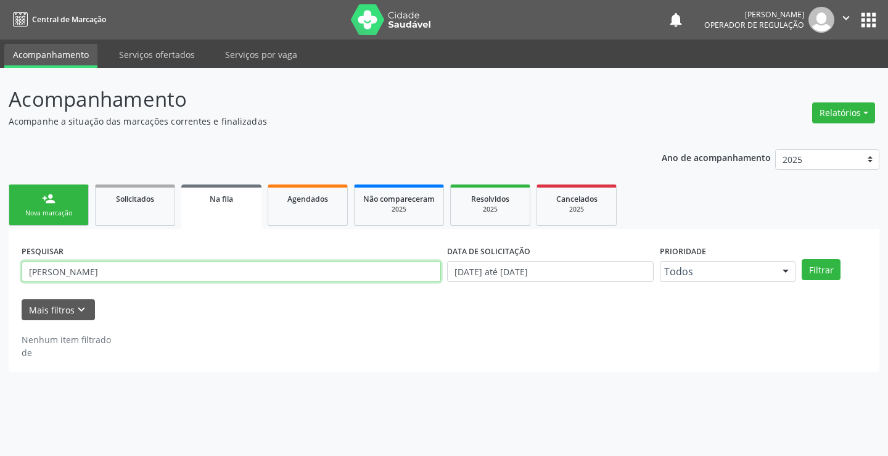
click at [176, 271] on input "[PERSON_NAME]" at bounding box center [231, 271] width 419 height 21
paste input "702806659140763"
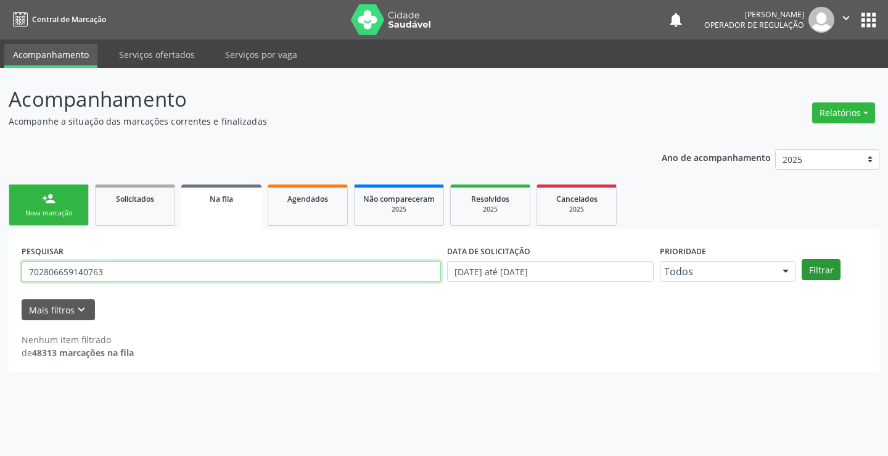
type input "702806659140763"
click at [825, 274] on button "Filtrar" at bounding box center [820, 269] width 39 height 21
drag, startPoint x: 846, startPoint y: 255, endPoint x: 829, endPoint y: 265, distance: 19.9
click at [844, 256] on div "PESQUISAR 702806659140763 DATA DE SOLICITAÇÃO [DATE] até [DATE] Prioridade Todo…" at bounding box center [443, 266] width 851 height 48
click at [823, 265] on button "Filtrar" at bounding box center [820, 269] width 39 height 21
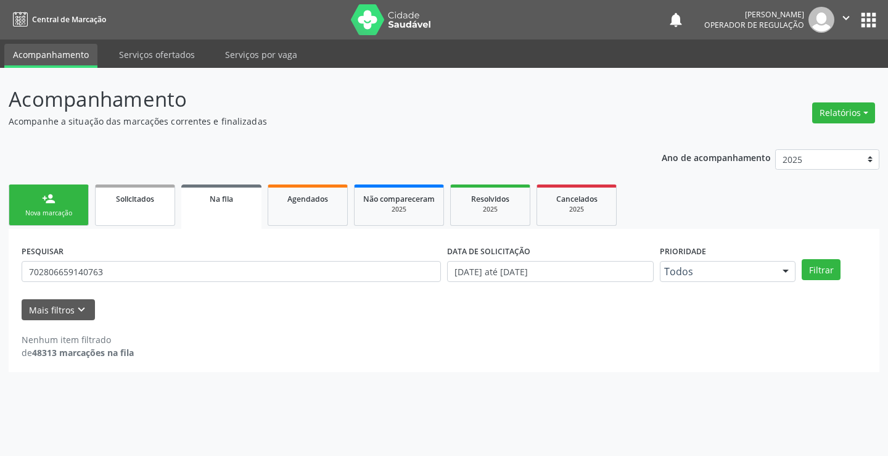
click at [144, 205] on link "Solicitados" at bounding box center [135, 204] width 80 height 41
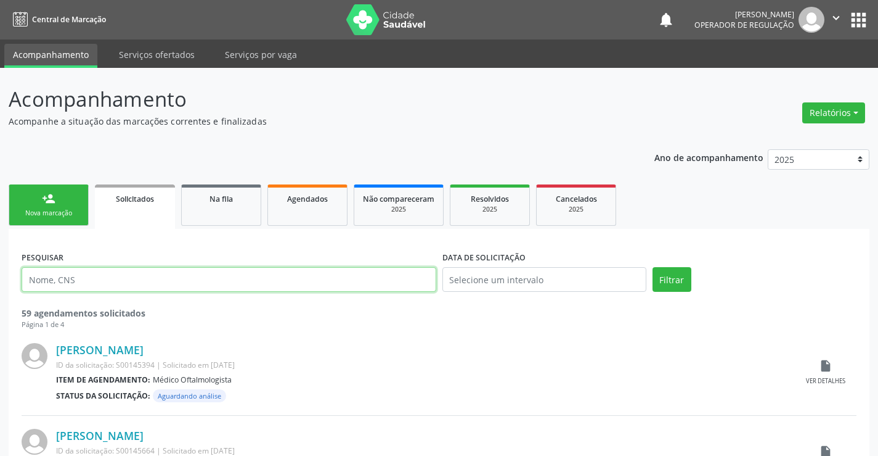
click at [129, 287] on input "text" at bounding box center [229, 279] width 415 height 25
paste input "702806659140763"
type input "702806659140763"
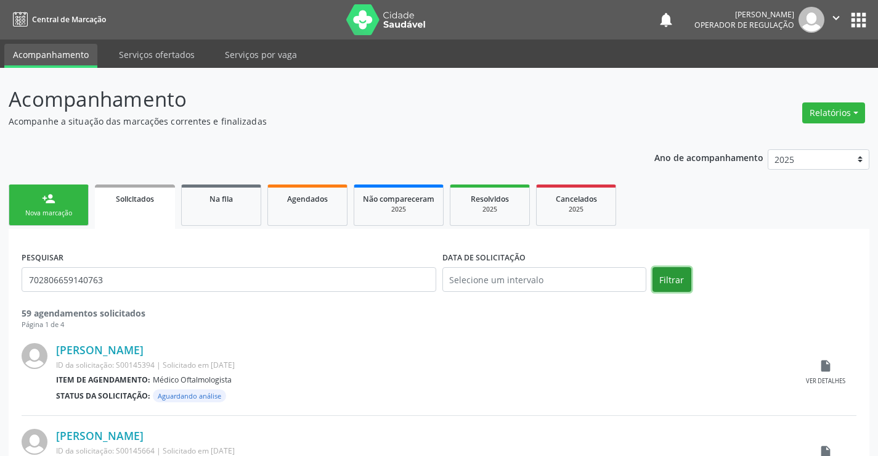
click at [664, 282] on button "Filtrar" at bounding box center [672, 279] width 39 height 25
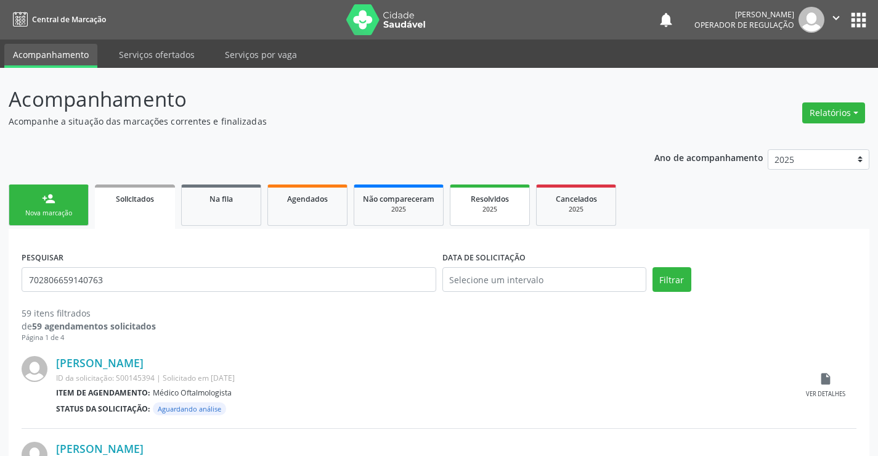
click at [519, 208] on div "2025" at bounding box center [490, 209] width 62 height 9
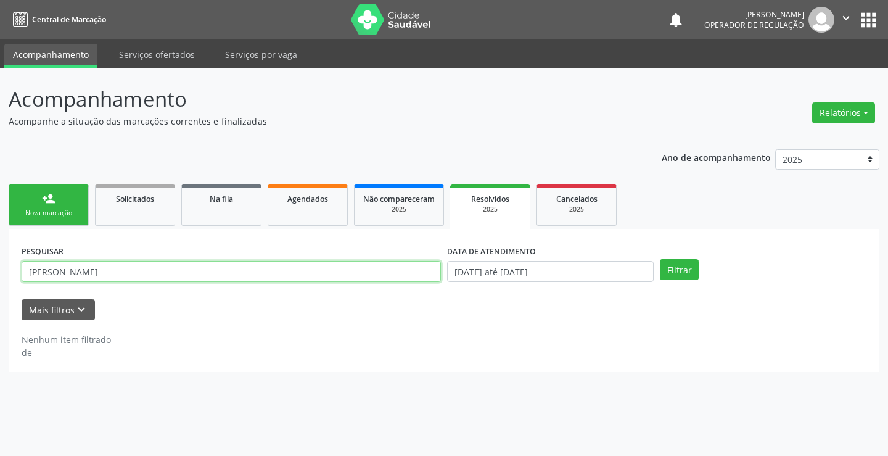
click at [303, 276] on input "[PERSON_NAME]" at bounding box center [231, 271] width 419 height 21
click at [303, 277] on input "[PERSON_NAME]" at bounding box center [231, 271] width 419 height 21
paste input "702806659140763"
type input "702806659140763"
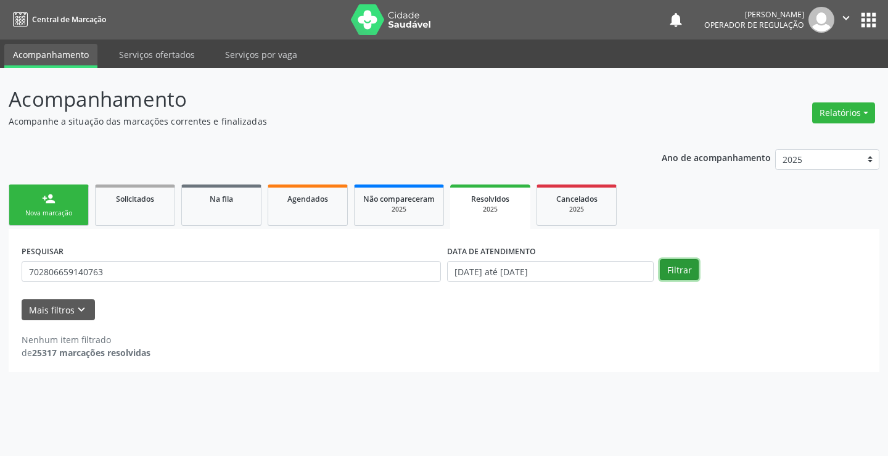
click at [671, 267] on button "Filtrar" at bounding box center [679, 269] width 39 height 21
click at [581, 215] on link "Cancelados 2025" at bounding box center [576, 204] width 80 height 41
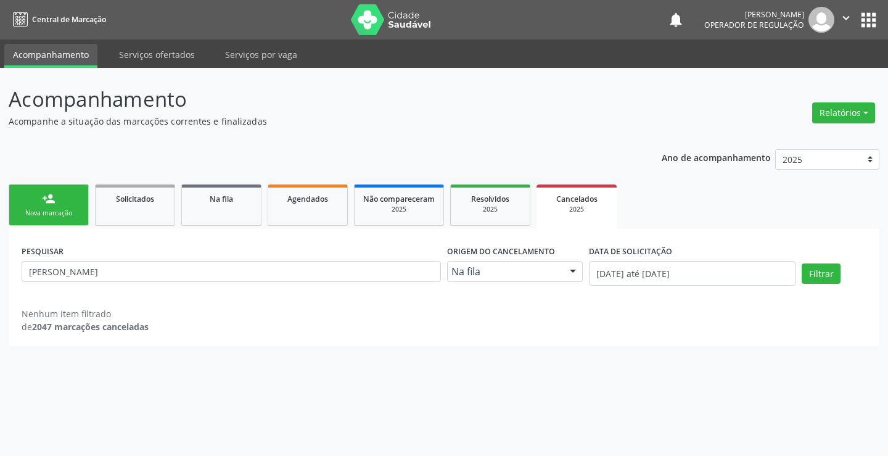
click at [313, 286] on div "PESQUISAR [PERSON_NAME]" at bounding box center [230, 268] width 425 height 52
click at [319, 277] on input "[PERSON_NAME]" at bounding box center [231, 271] width 419 height 21
paste input "702806659140763"
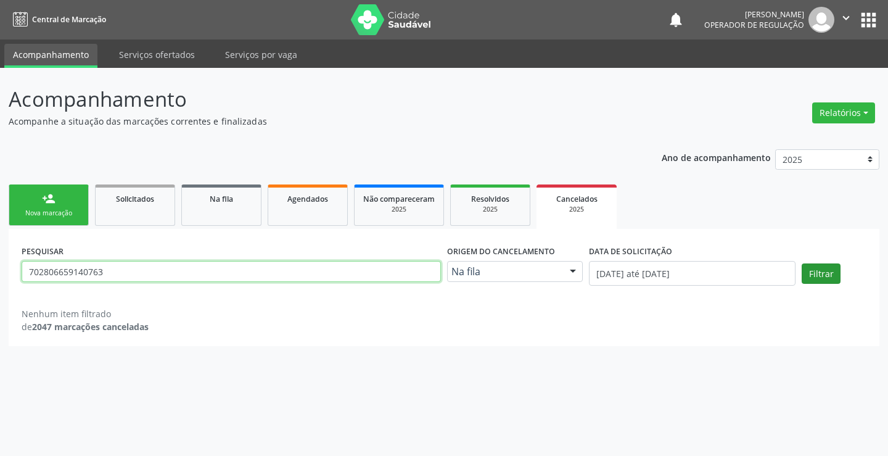
type input "702806659140763"
click at [825, 272] on button "Filtrar" at bounding box center [820, 273] width 39 height 21
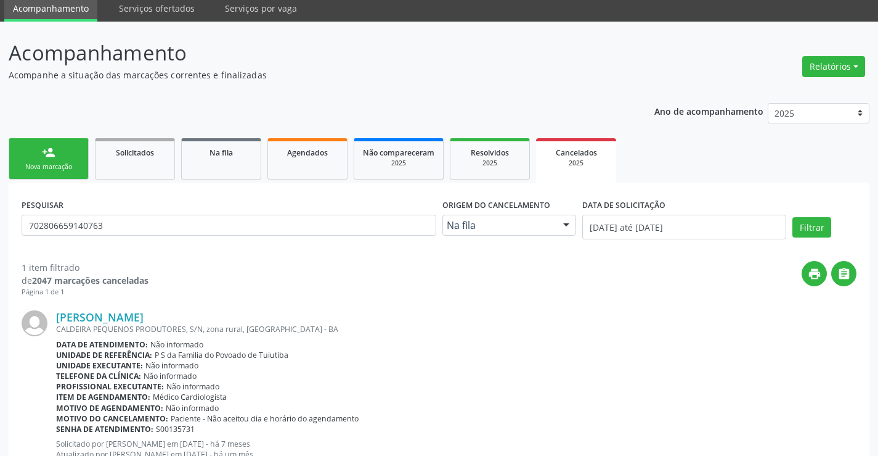
scroll to position [93, 0]
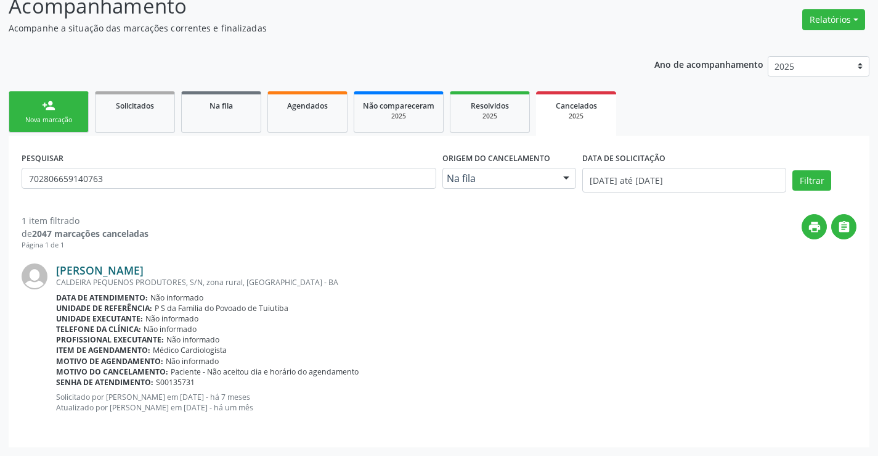
click at [144, 272] on link "[PERSON_NAME]" at bounding box center [100, 270] width 88 height 14
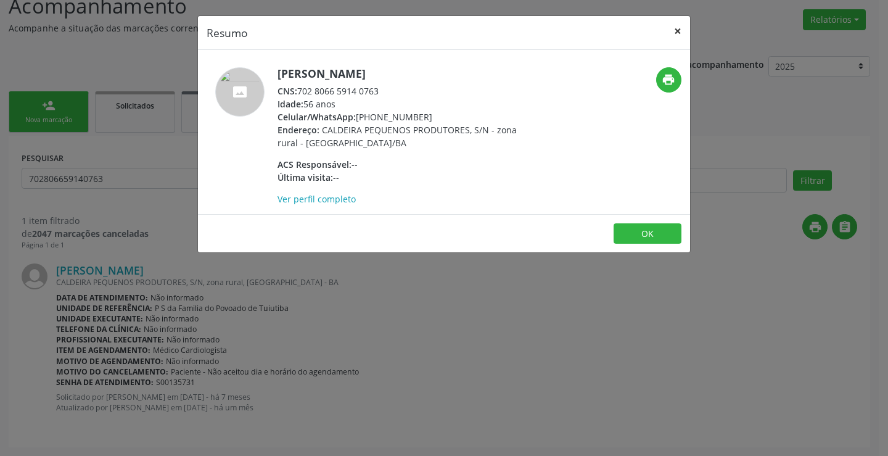
click at [676, 31] on button "×" at bounding box center [677, 31] width 25 height 30
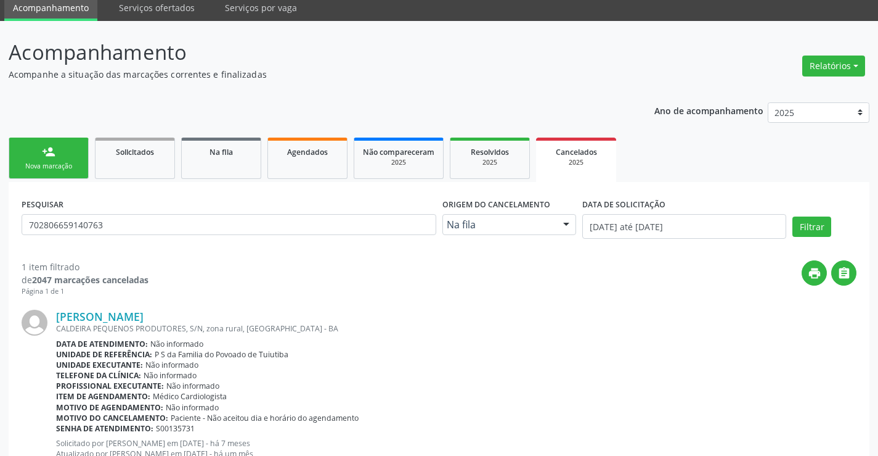
scroll to position [0, 0]
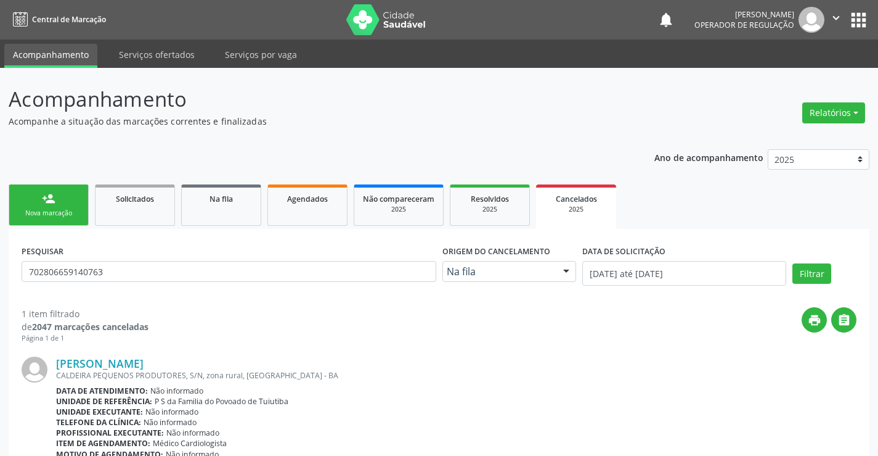
click at [831, 17] on icon "" at bounding box center [837, 18] width 14 height 14
click at [782, 76] on link "Sair" at bounding box center [804, 75] width 85 height 17
